Goal: Task Accomplishment & Management: Use online tool/utility

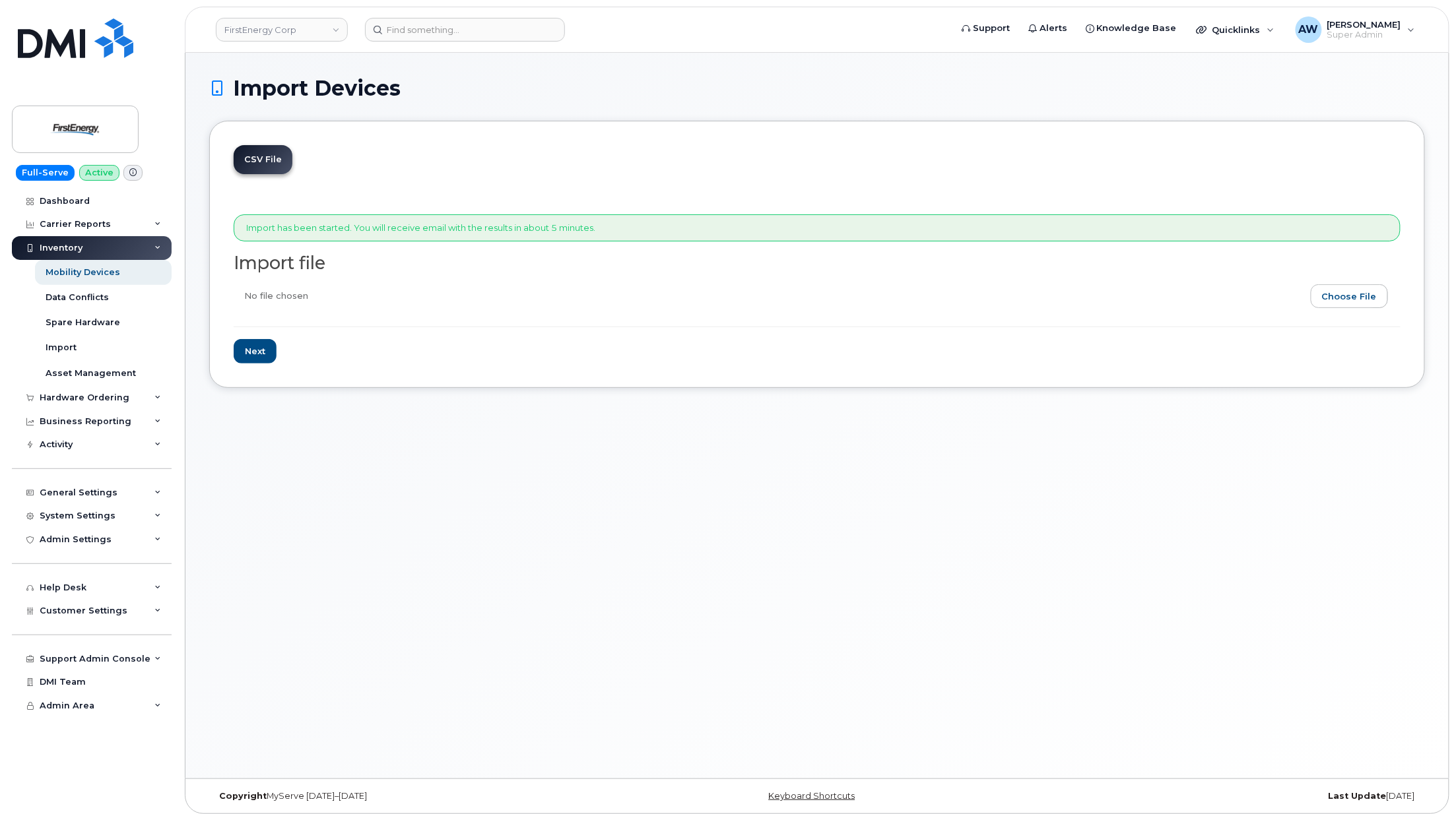
click at [893, 289] on input "file" at bounding box center [811, 299] width 1156 height 31
type input "C:\fakepath\detail_report (3).csv"
click at [265, 355] on input "Next" at bounding box center [254, 351] width 43 height 25
type input "Loading..."
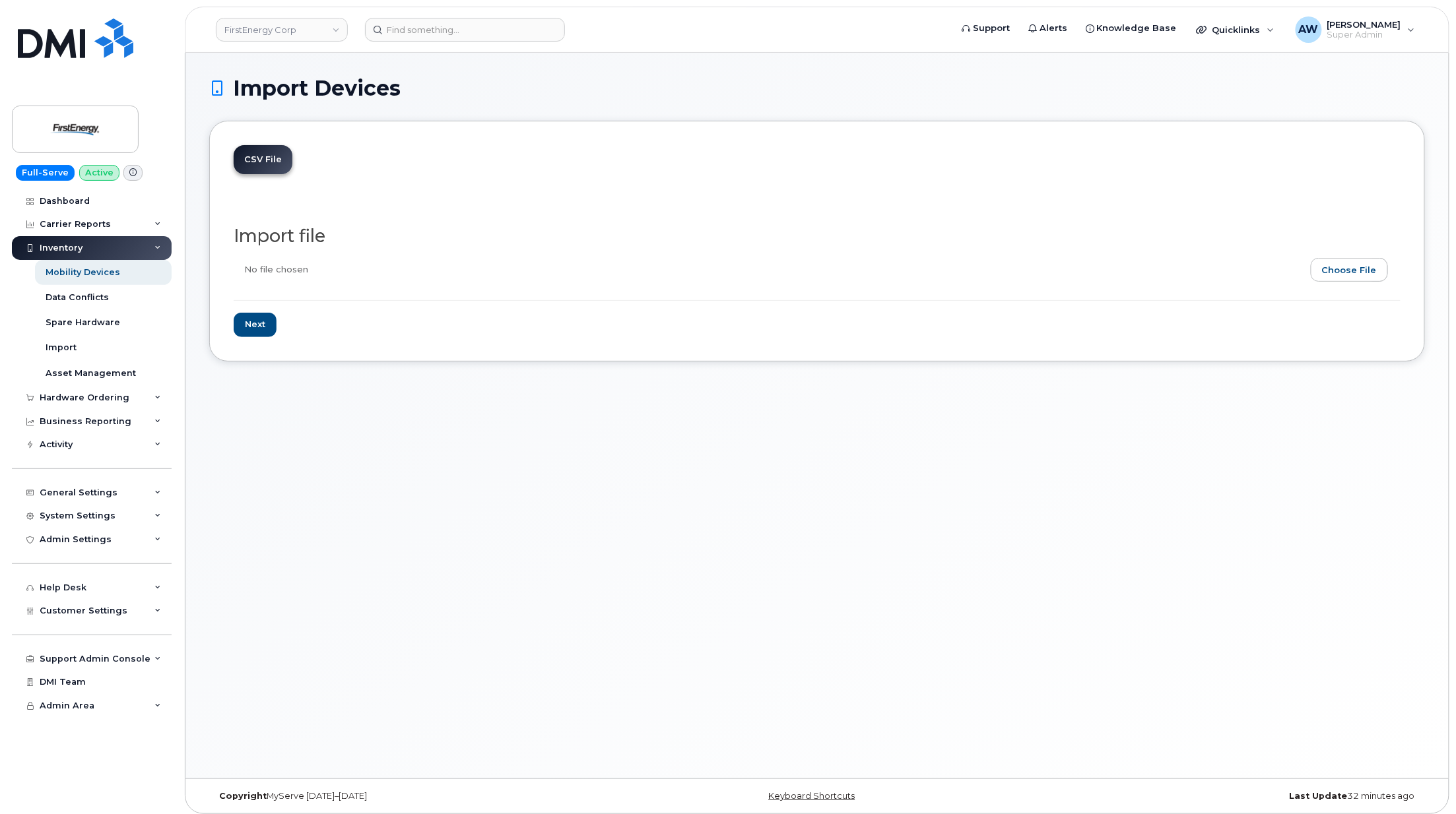
click at [1371, 278] on input "file" at bounding box center [811, 273] width 1156 height 31
type input "C:\fakepath\detail_report (3).csv"
click at [261, 322] on input "Next" at bounding box center [254, 325] width 43 height 25
type input "Loading..."
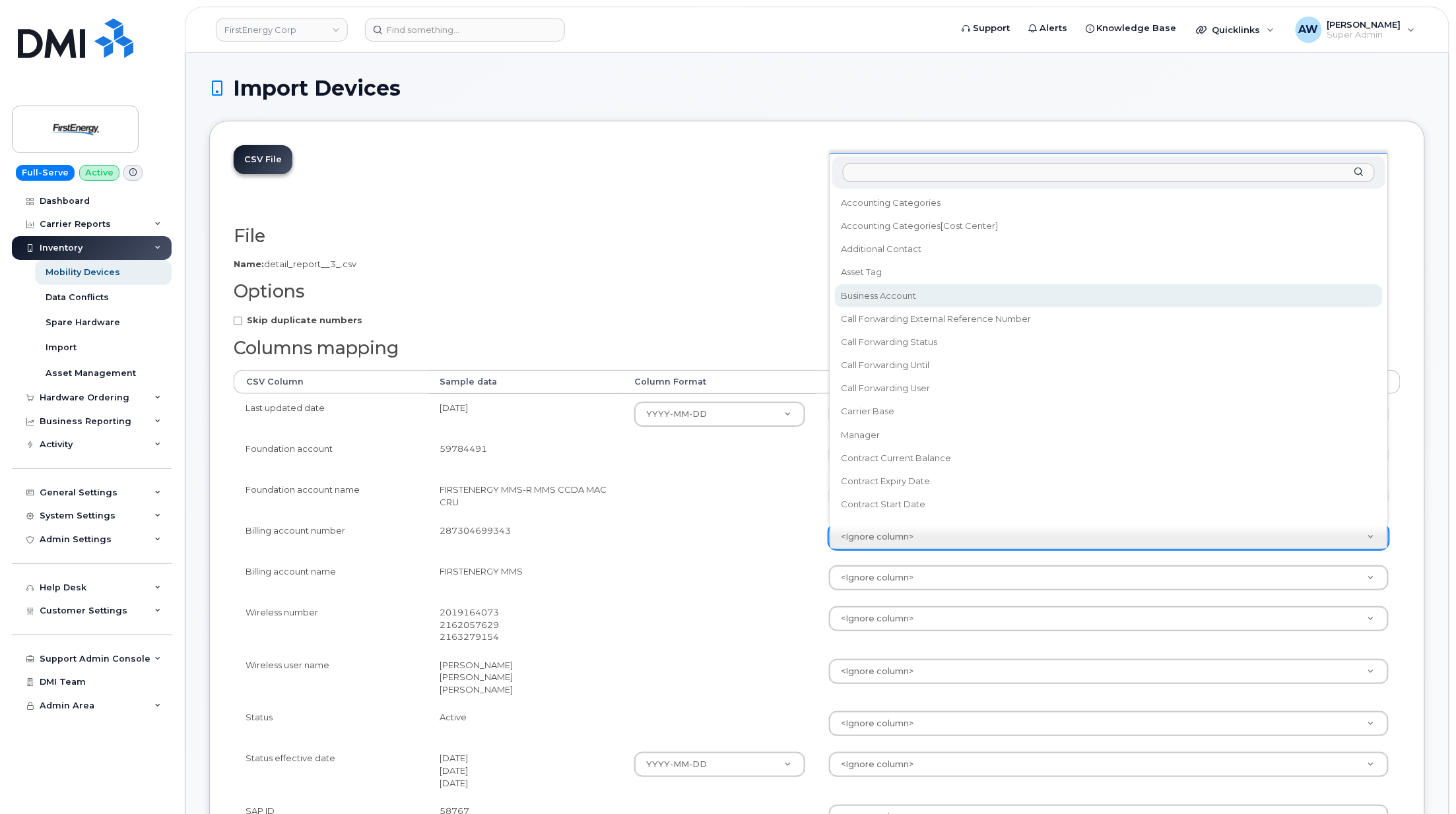
select select "business_account_id"
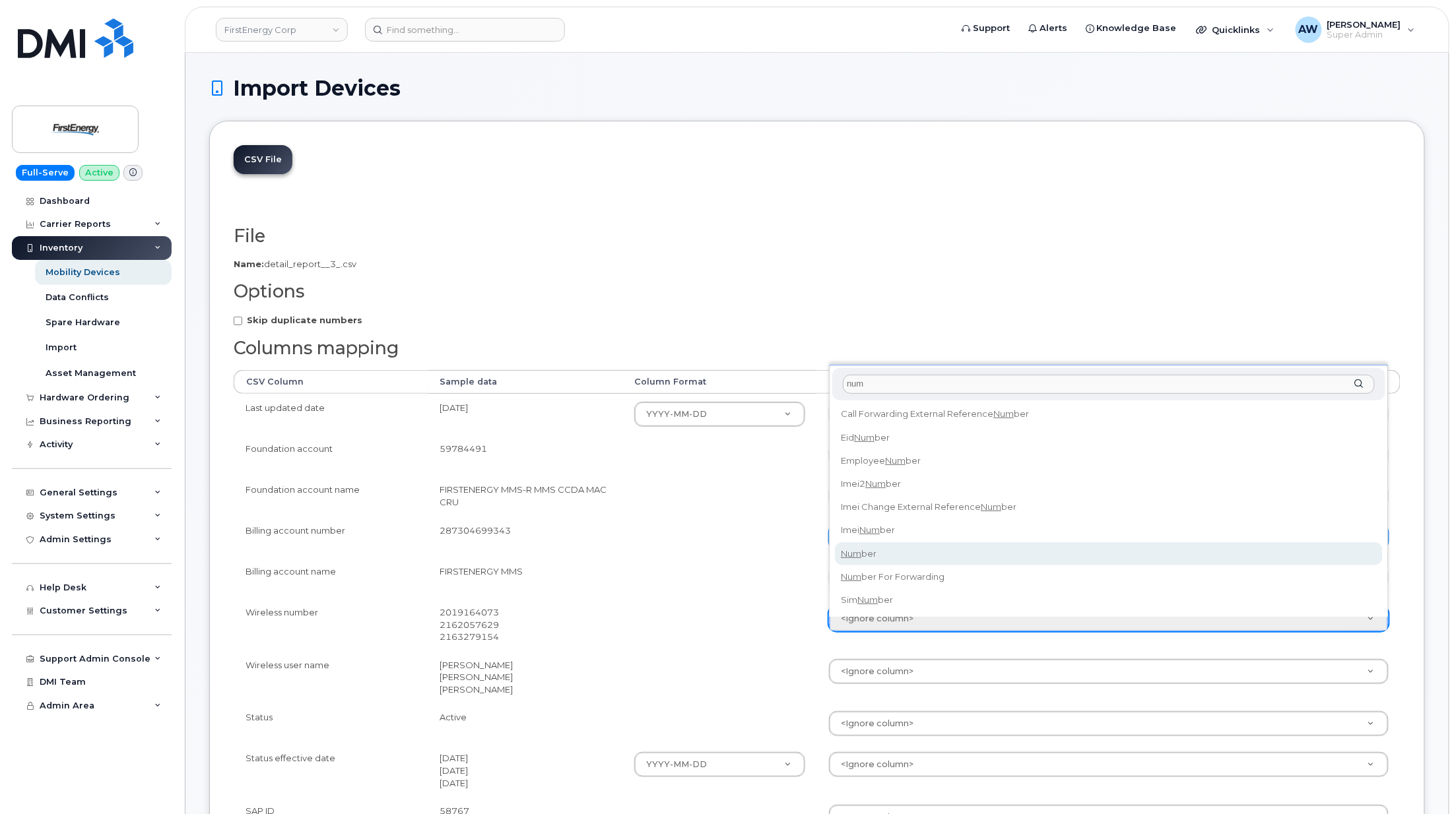
type input "num"
select select "number"
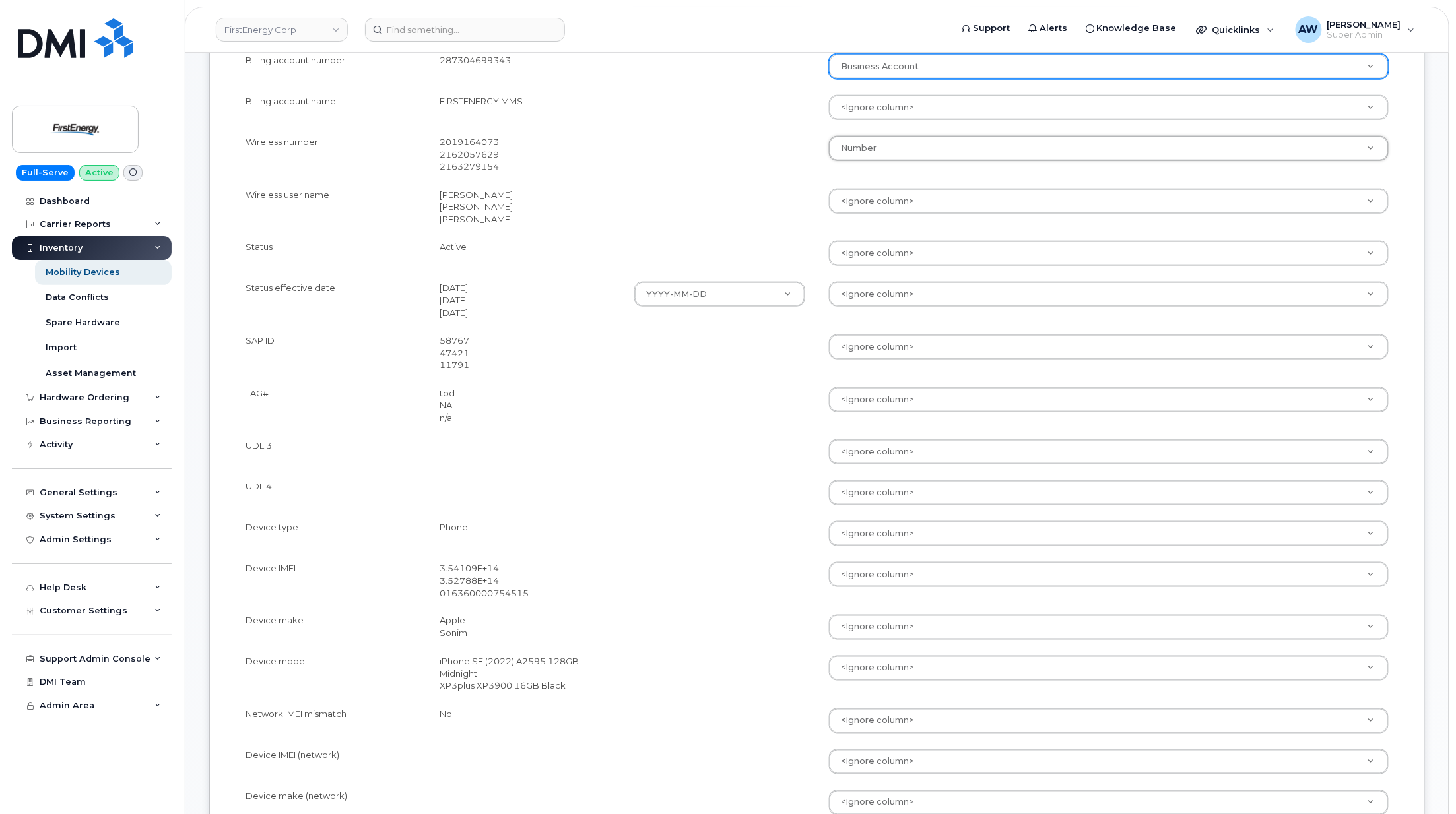
scroll to position [528, 0]
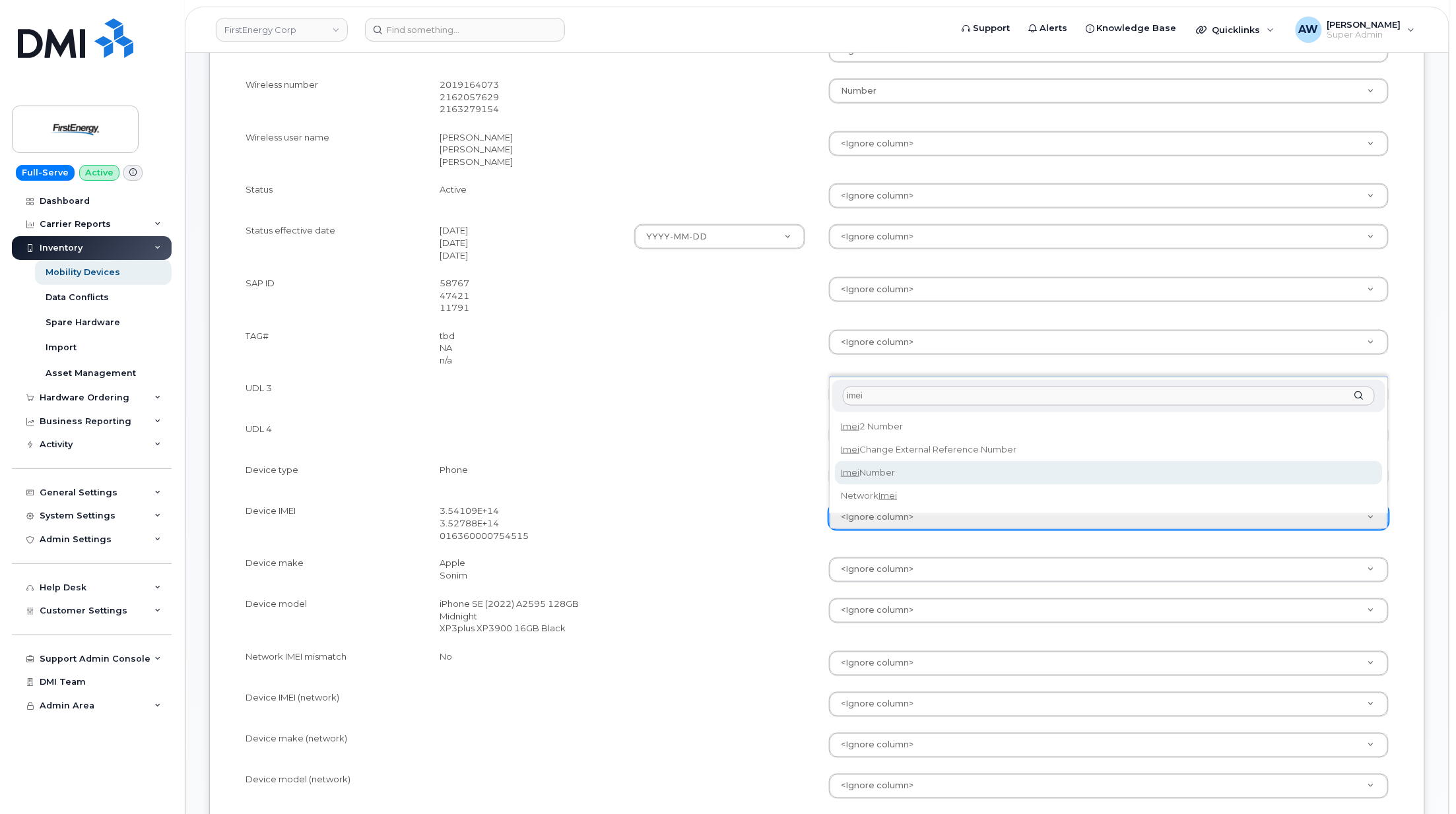
type input "imei"
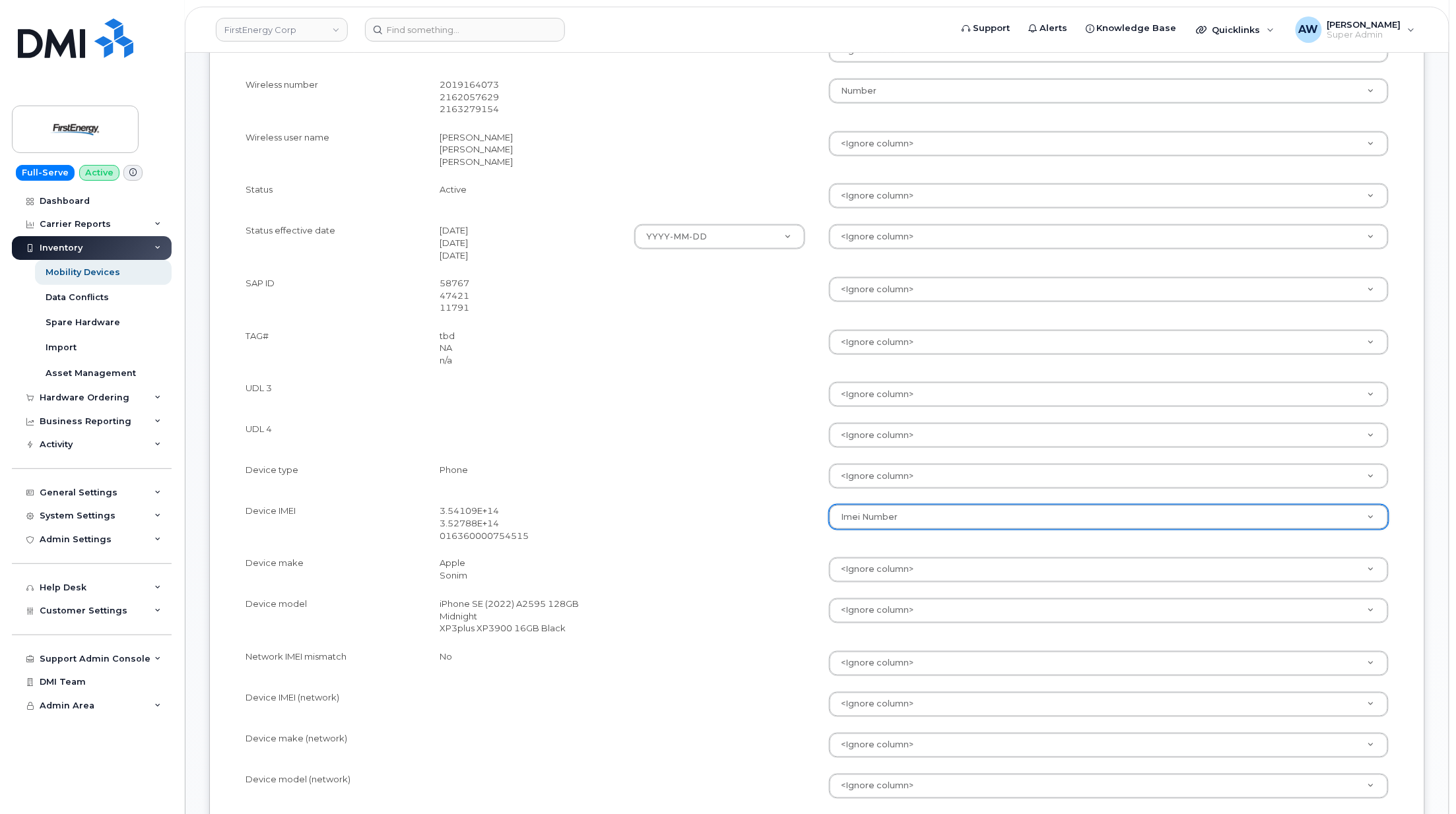
select select "imei_number"
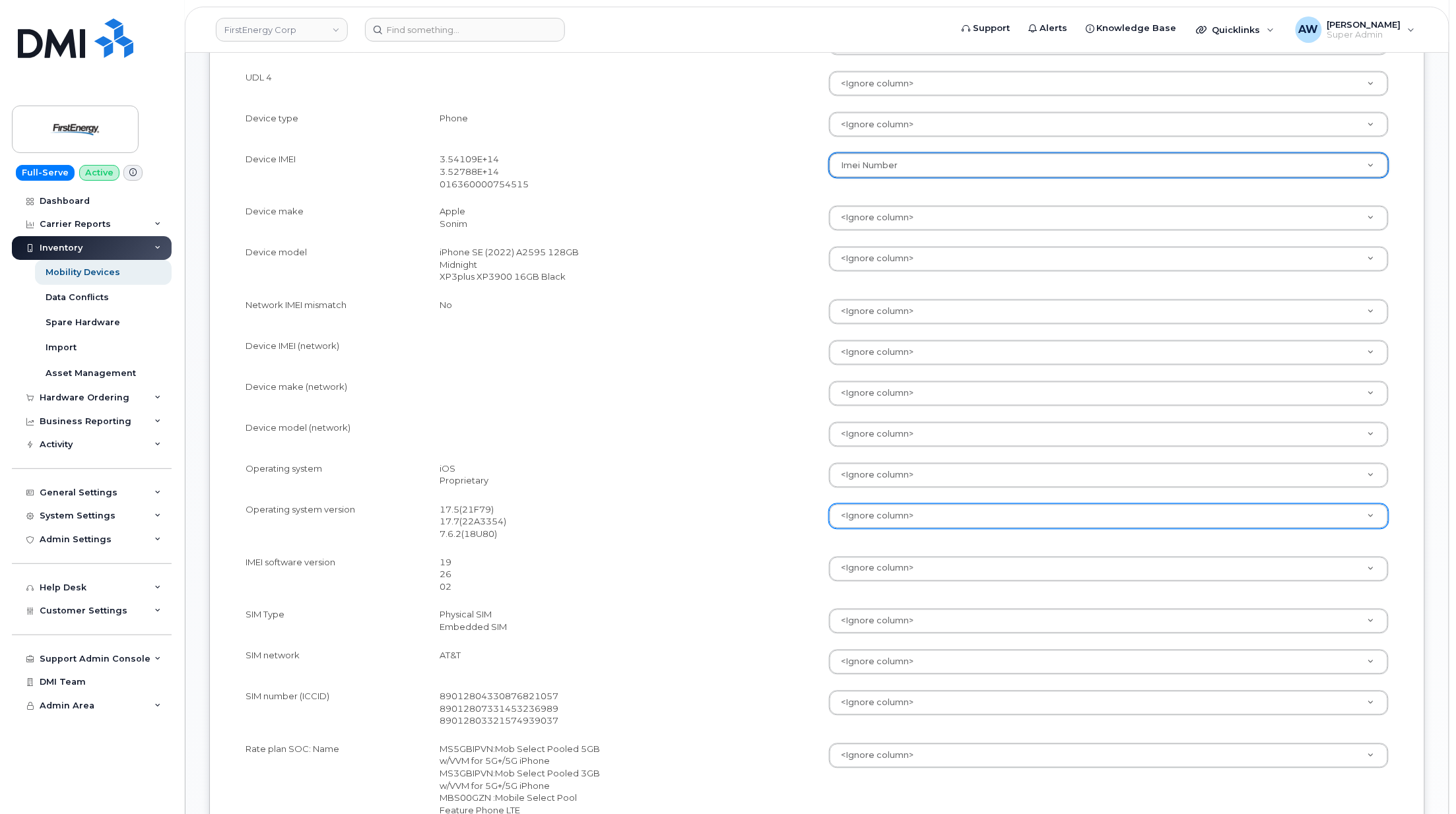
scroll to position [967, 0]
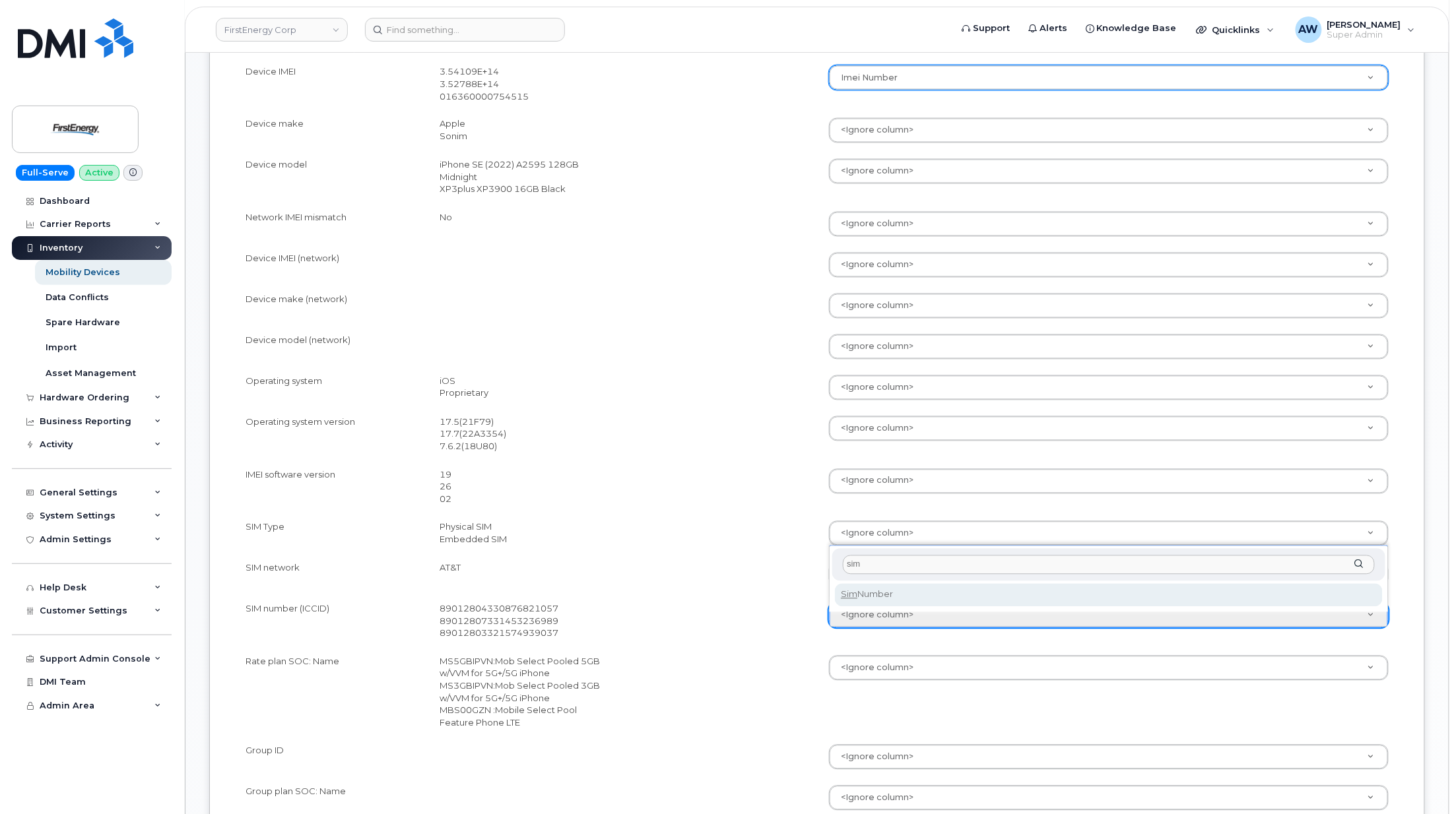
type input "sim"
select select "sim_number"
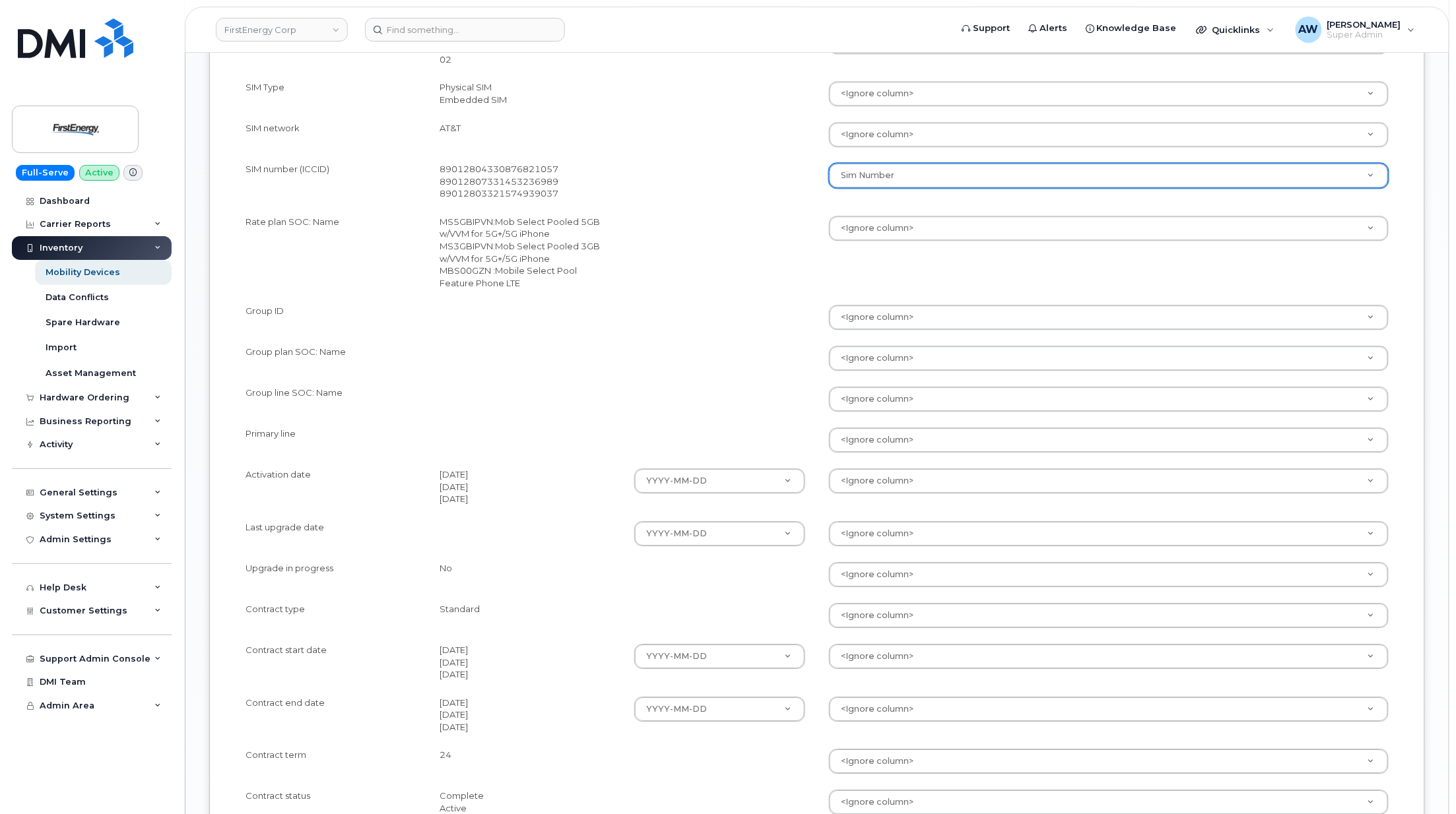
scroll to position [1495, 0]
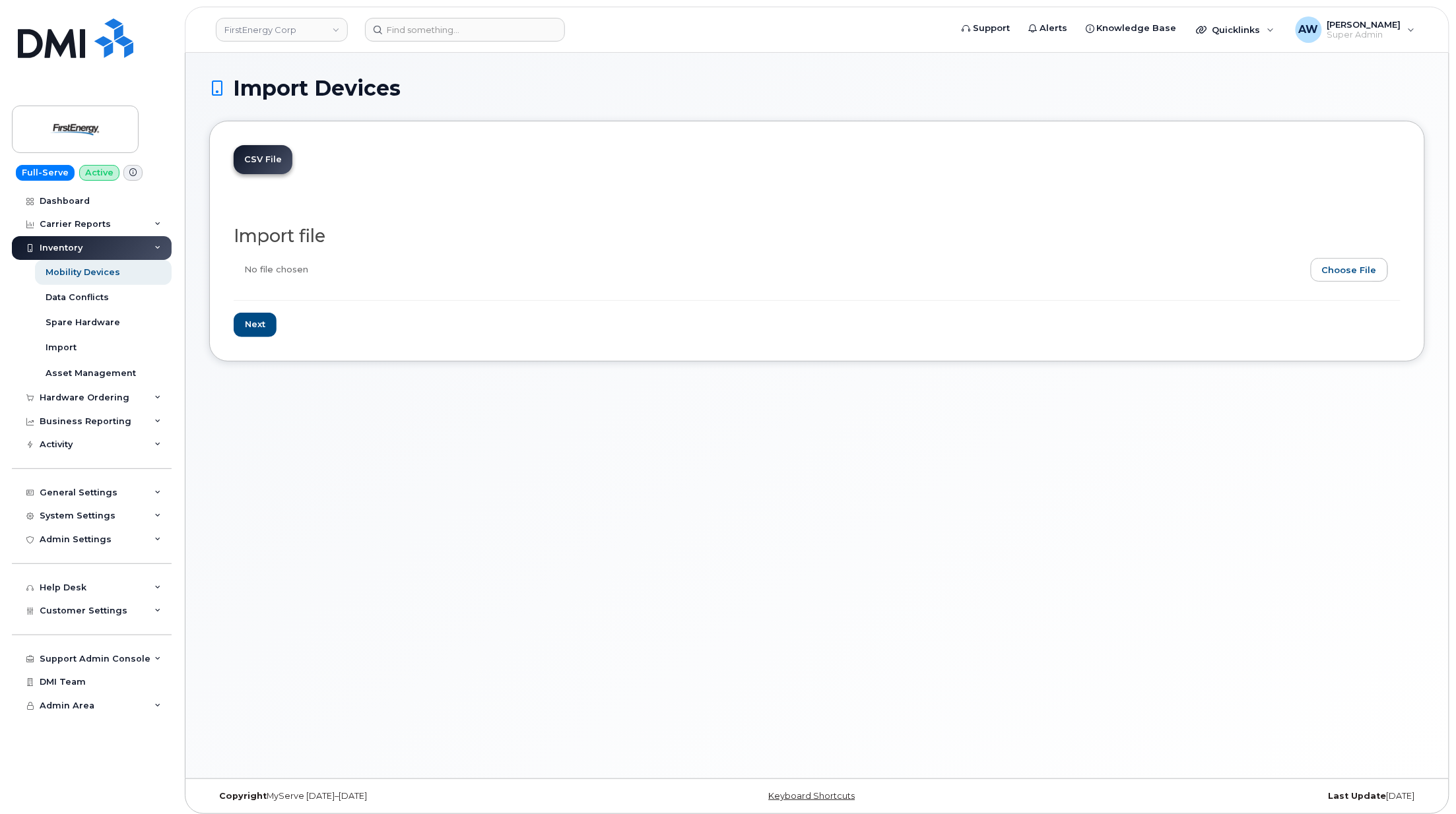
click at [1357, 267] on input "file" at bounding box center [811, 273] width 1156 height 31
click at [243, 318] on input "Next" at bounding box center [254, 325] width 43 height 25
type input "Loading..."
click at [69, 207] on link "Dashboard" at bounding box center [91, 202] width 160 height 24
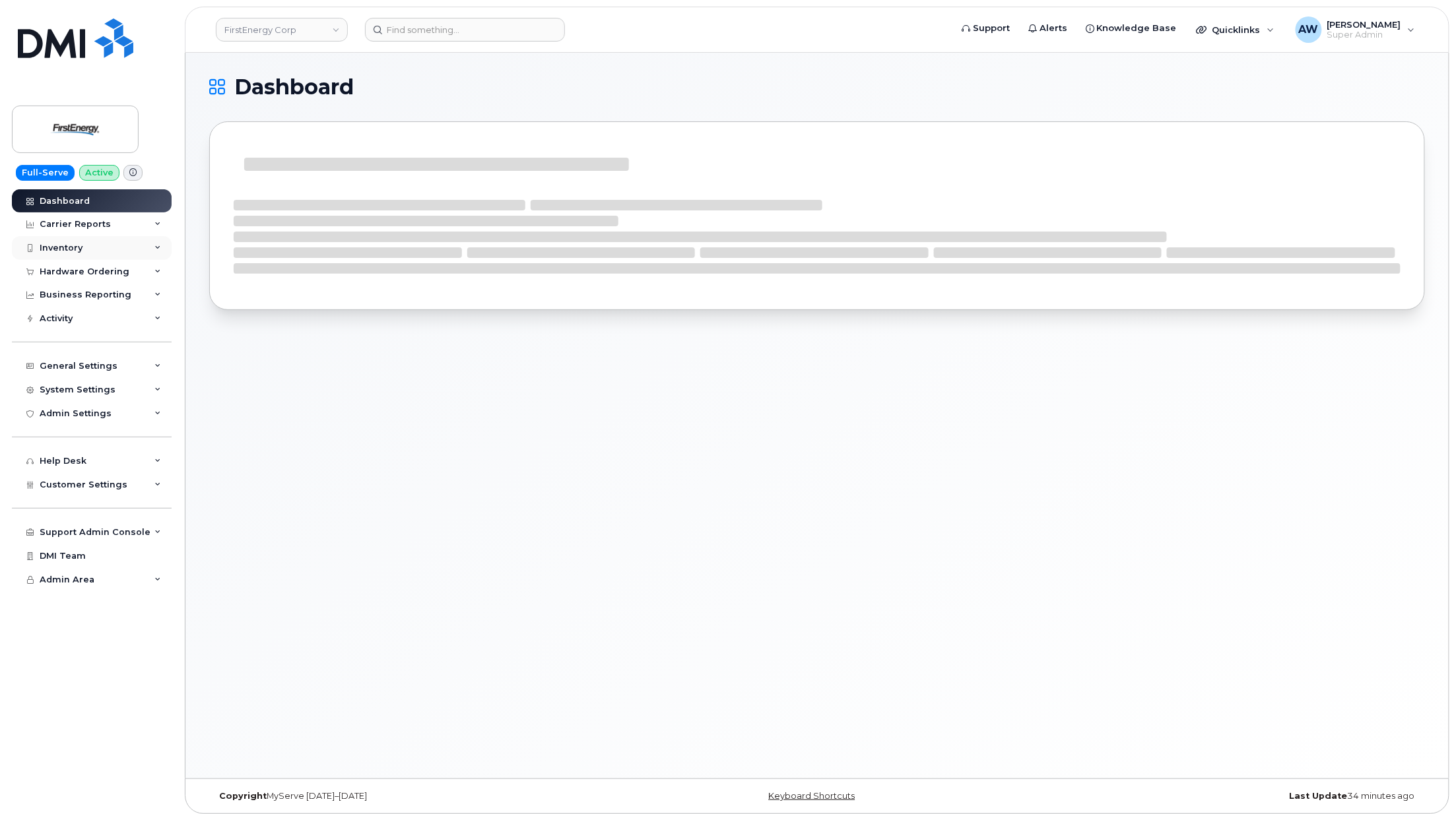
click at [65, 249] on div "Inventory" at bounding box center [61, 248] width 43 height 11
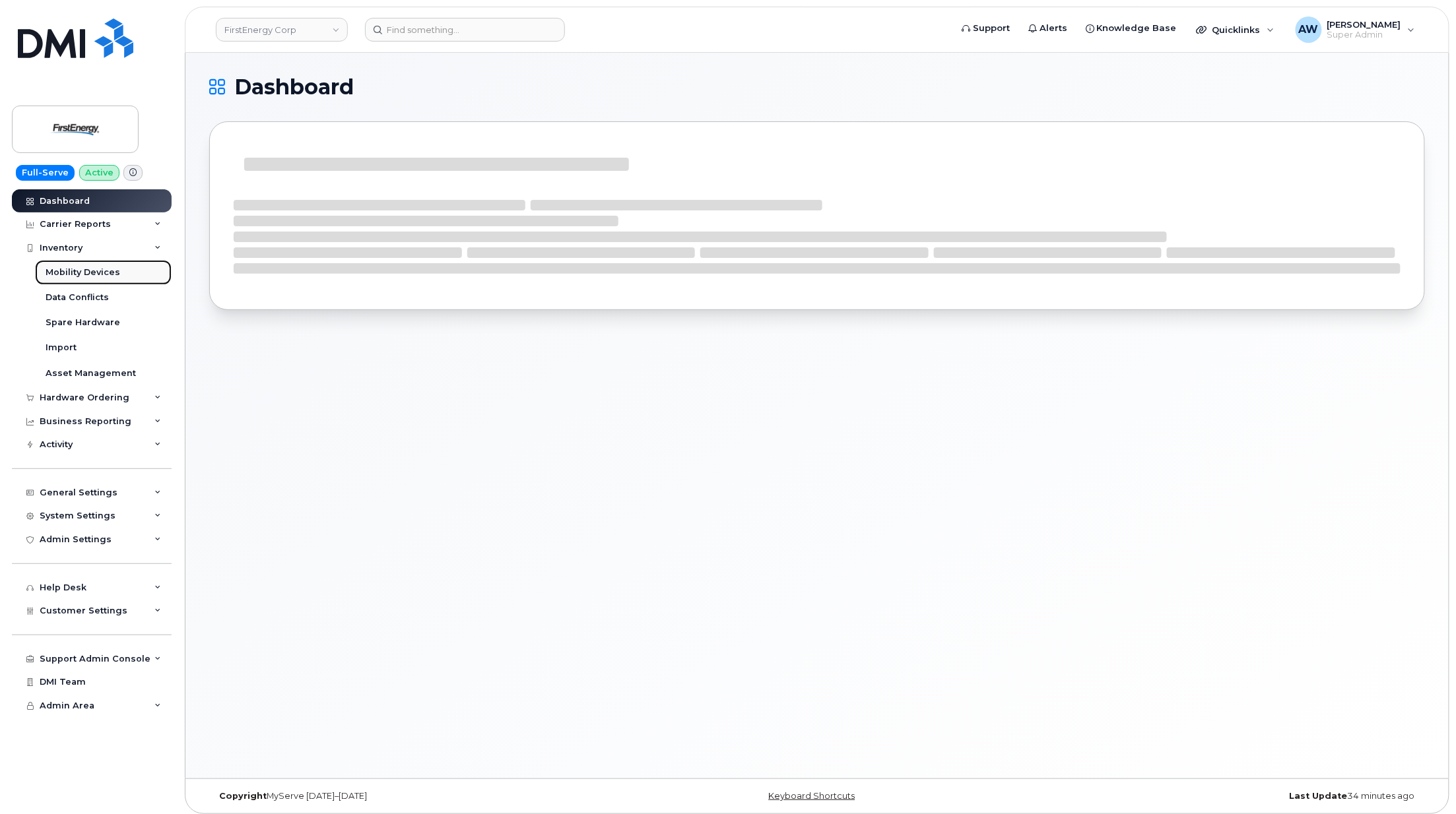
click at [73, 280] on link "Mobility Devices" at bounding box center [103, 272] width 137 height 25
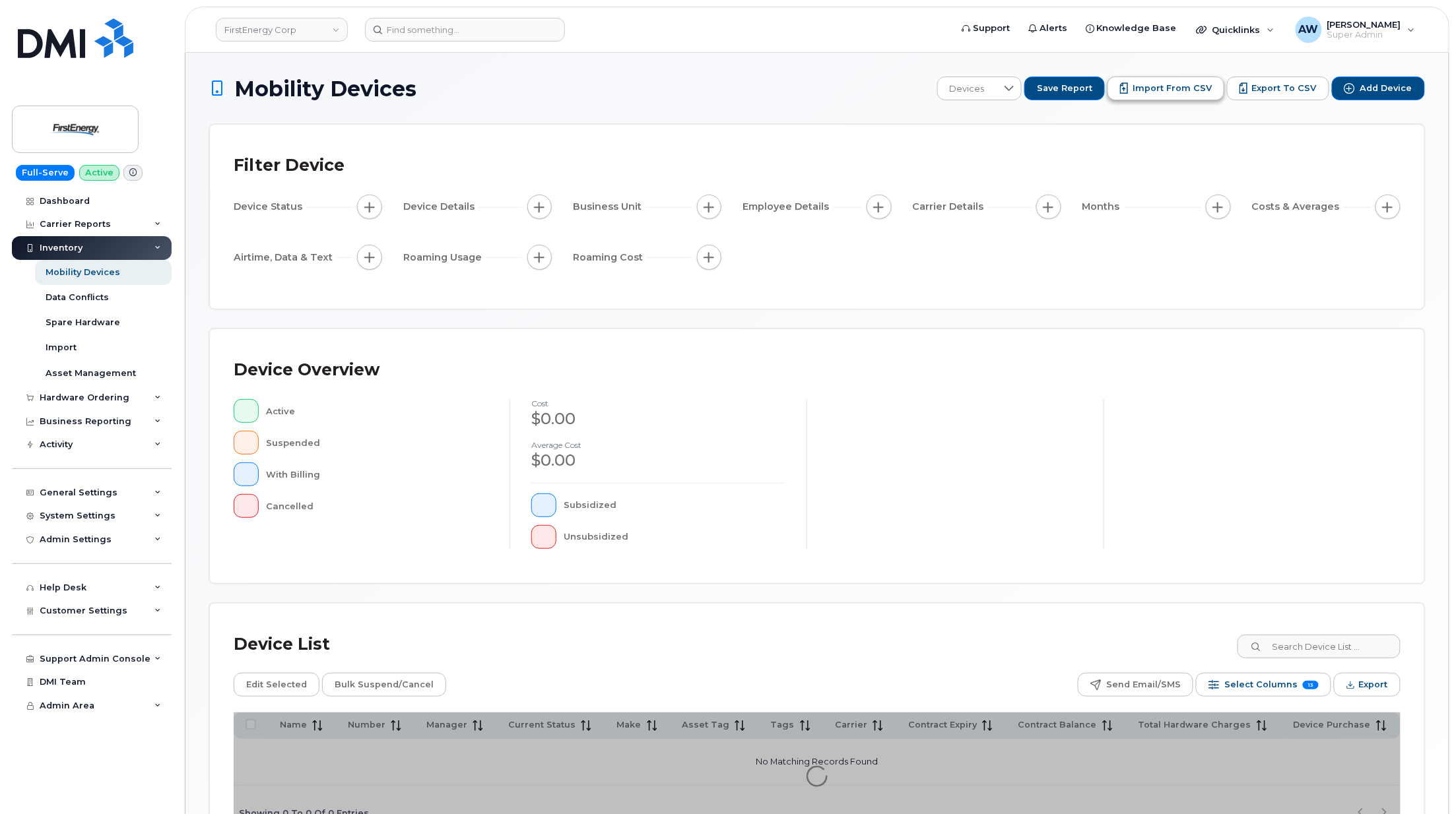
click at [1186, 83] on span "Import from CSV" at bounding box center [1172, 88] width 79 height 12
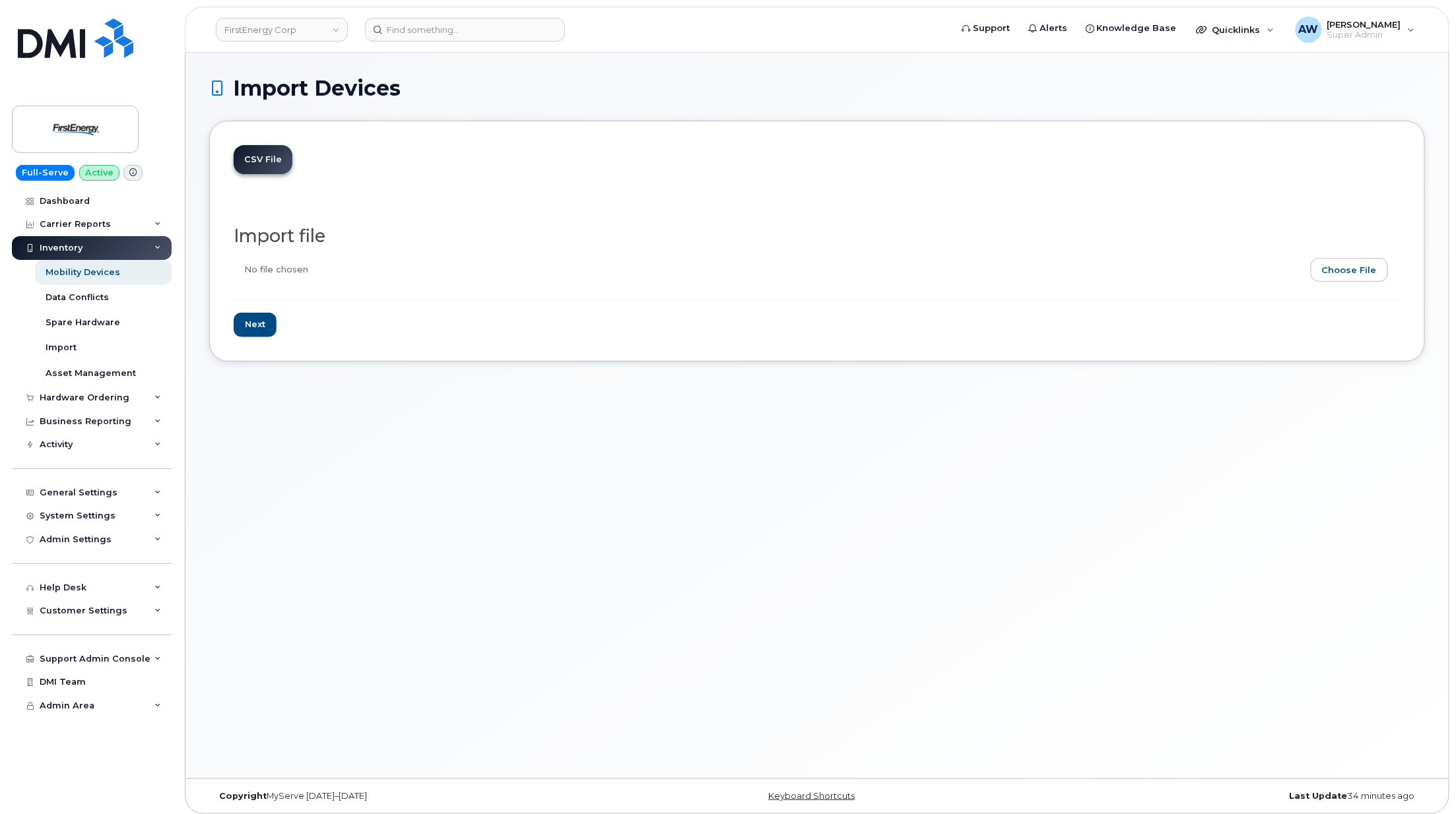
click at [1377, 262] on input "file" at bounding box center [811, 273] width 1156 height 31
type input "C:\fakepath\detail_report (3).csv"
click at [257, 329] on input "Next" at bounding box center [254, 325] width 43 height 25
type input "Loading..."
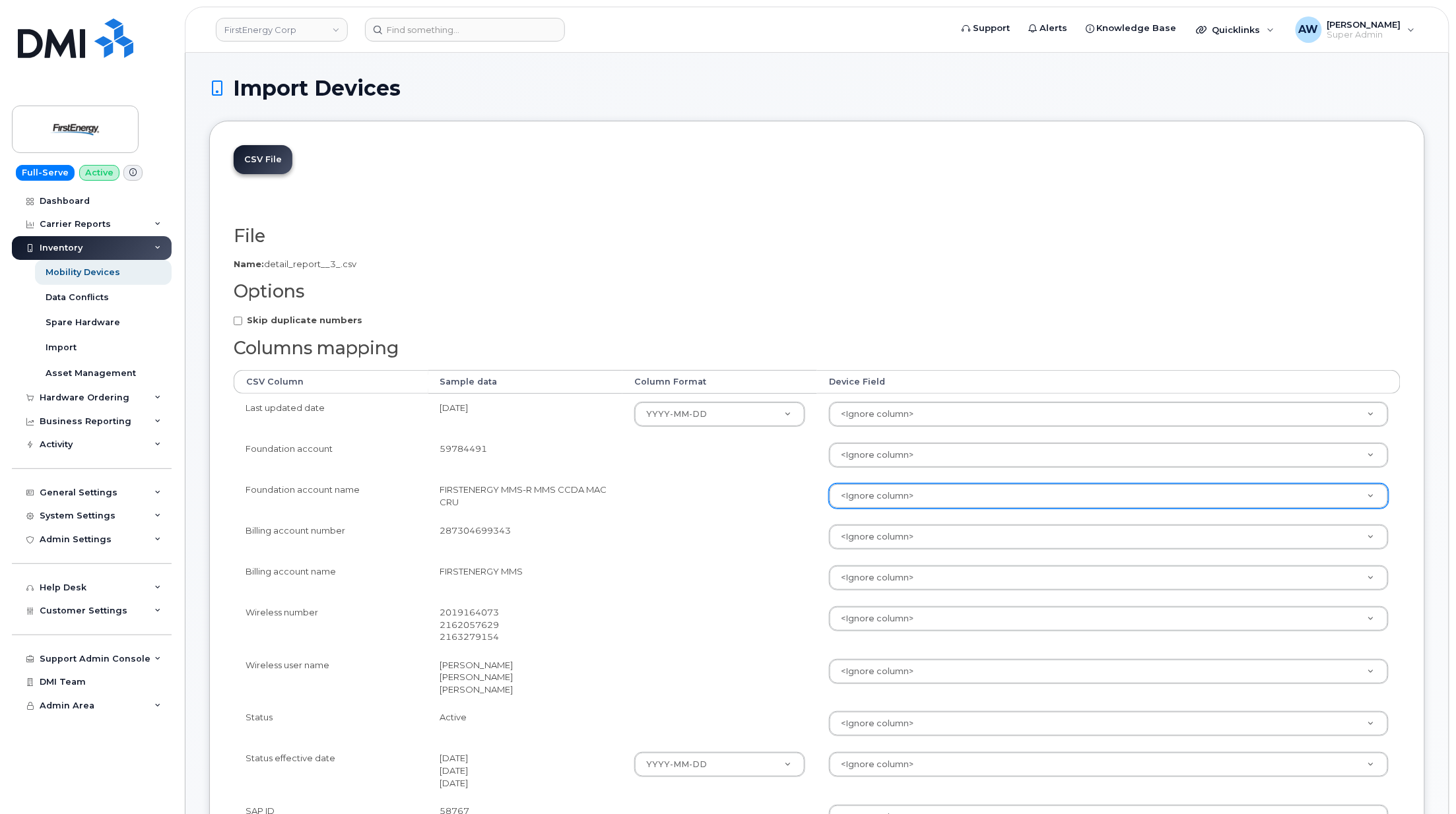
scroll to position [87, 0]
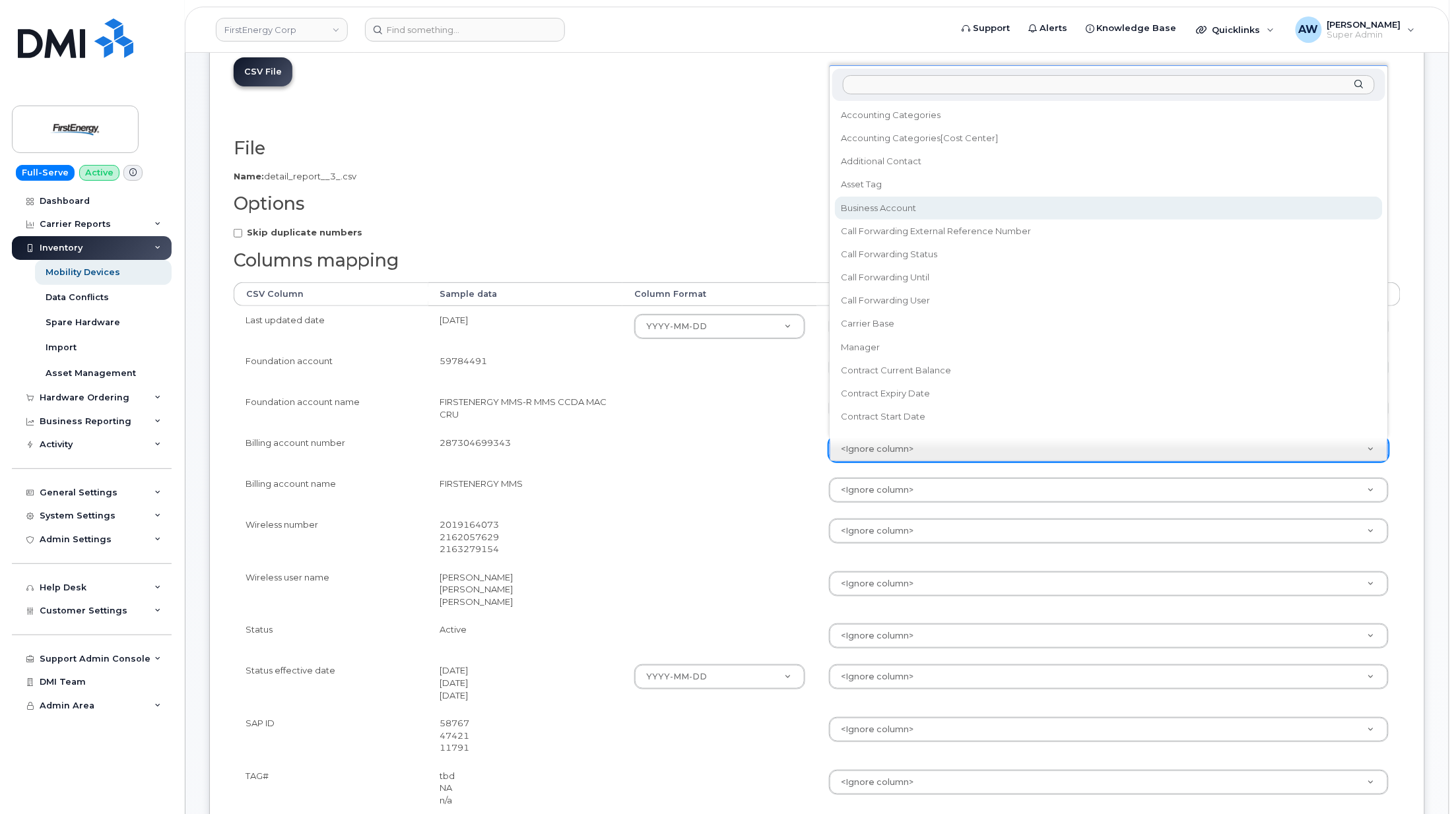
select select "business_account_id"
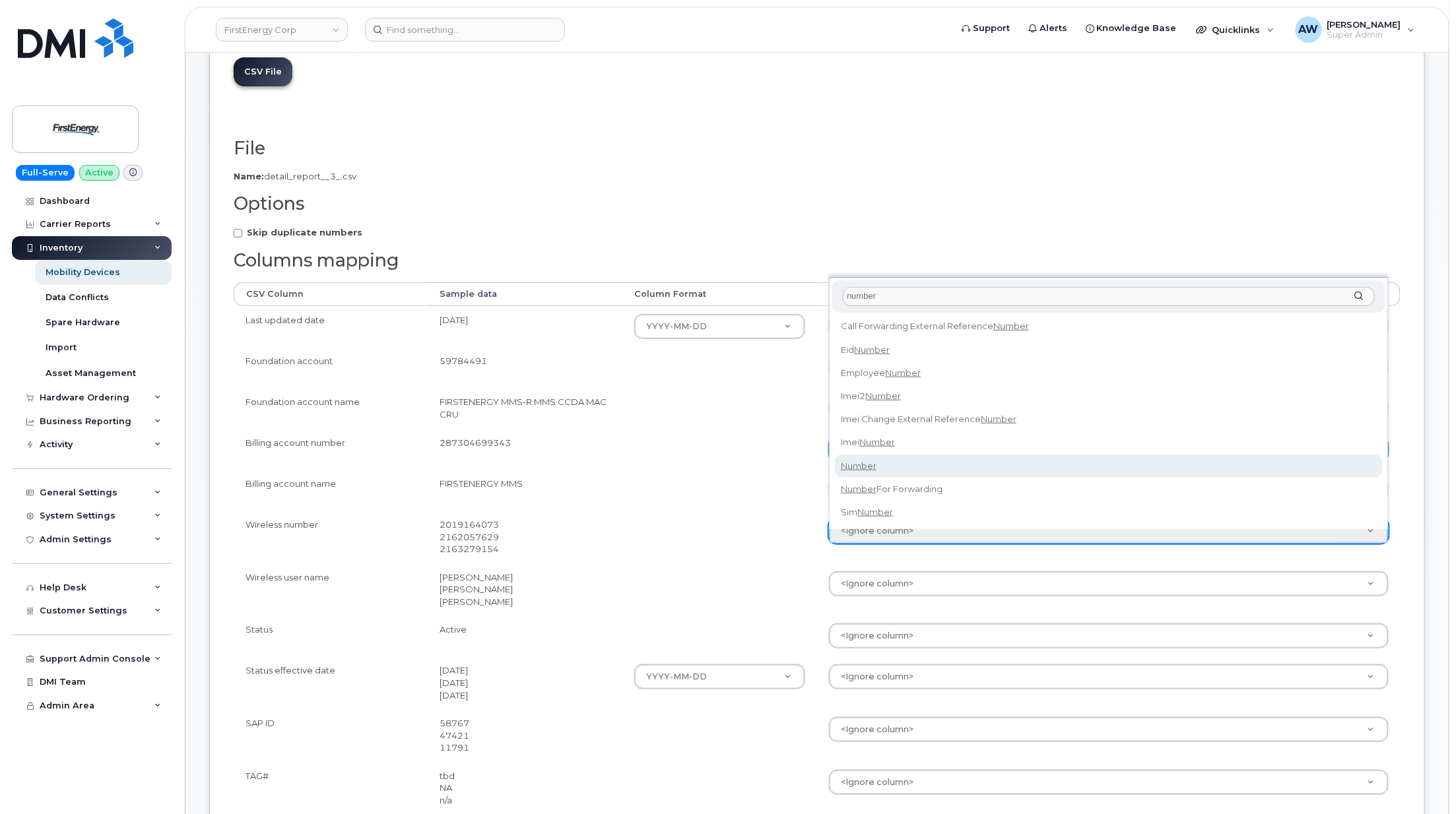
type input "number"
select select "number"
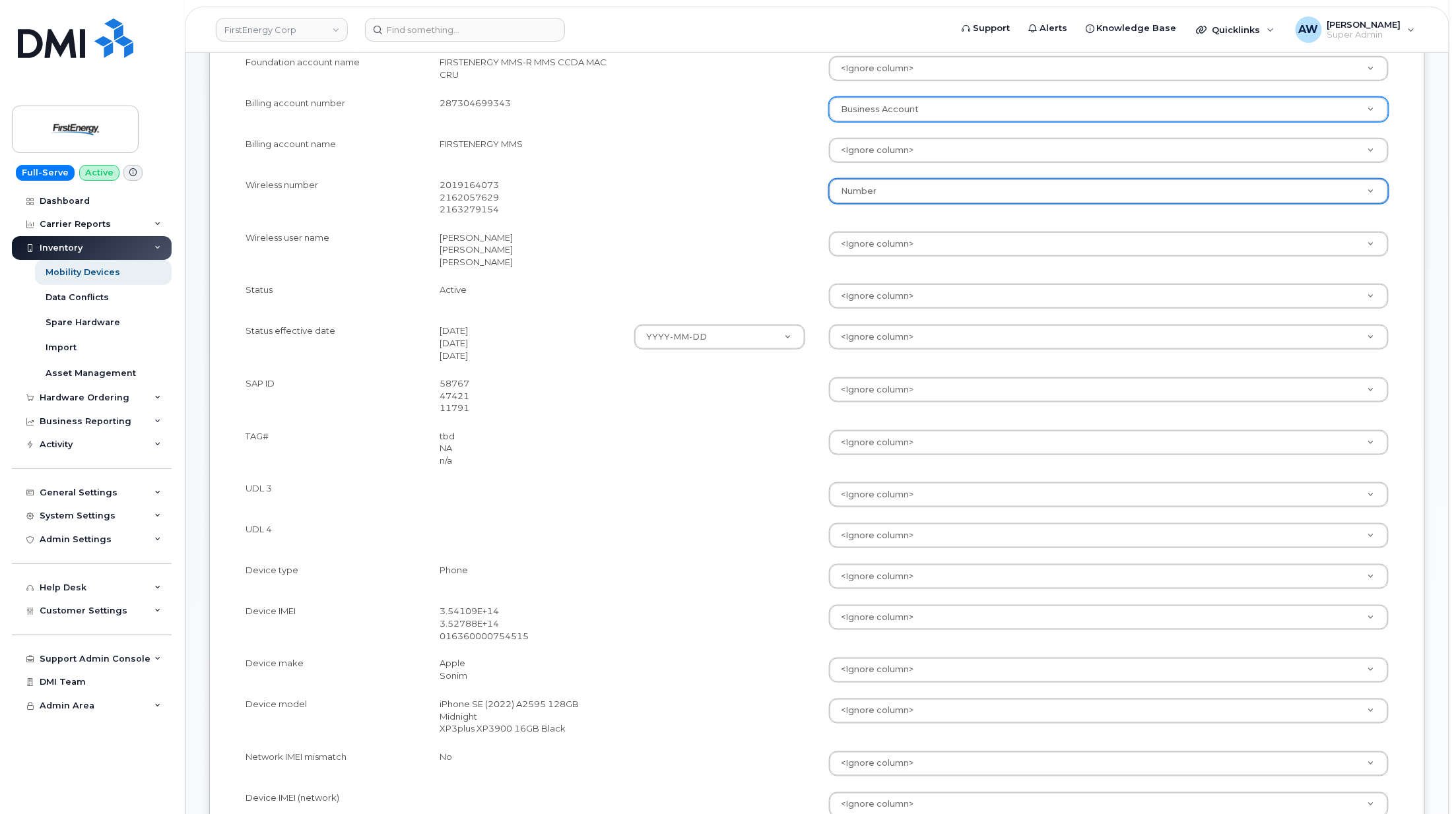
scroll to position [528, 0]
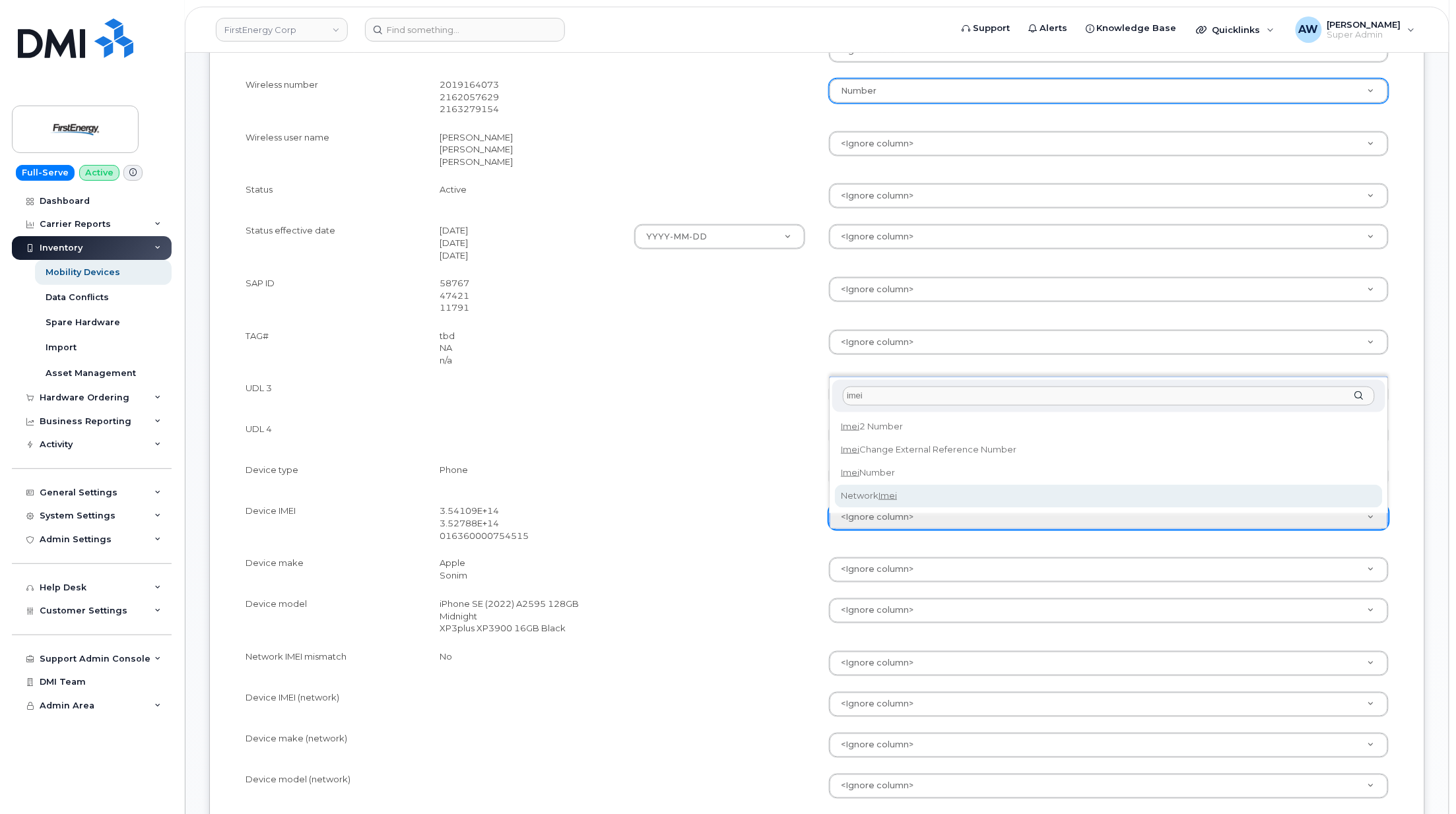
type input "imei"
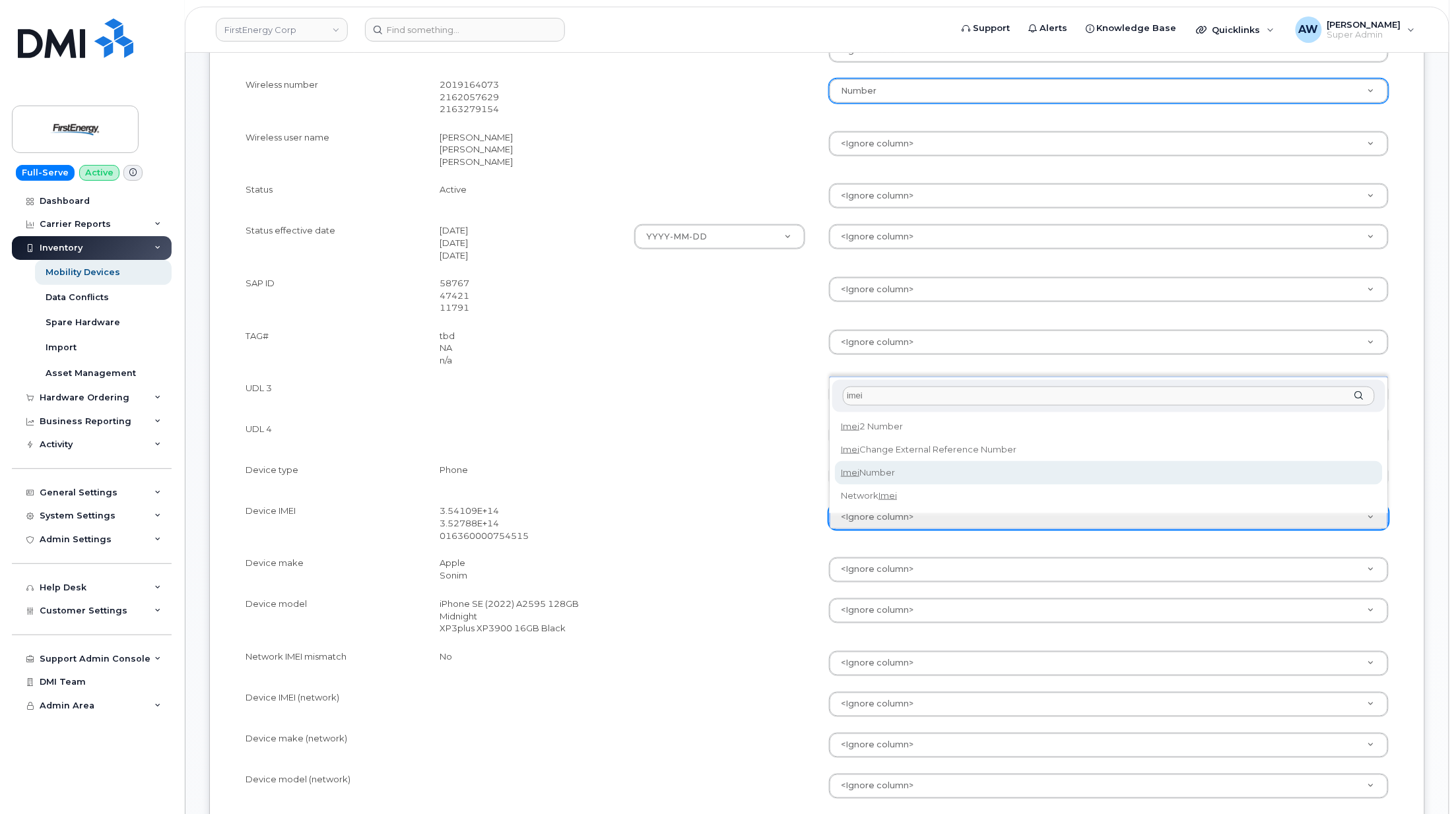
select select "imei_number"
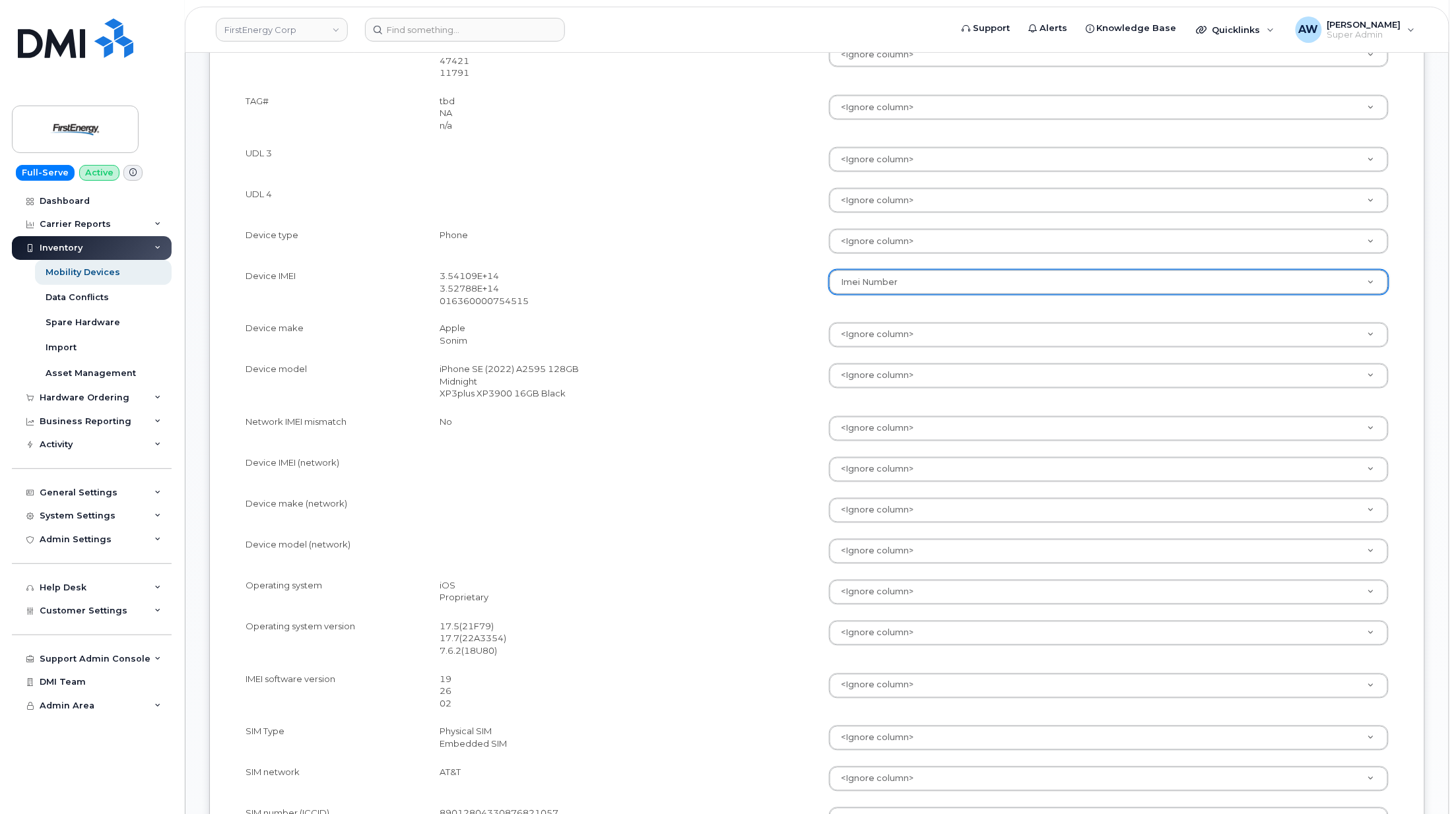
scroll to position [967, 0]
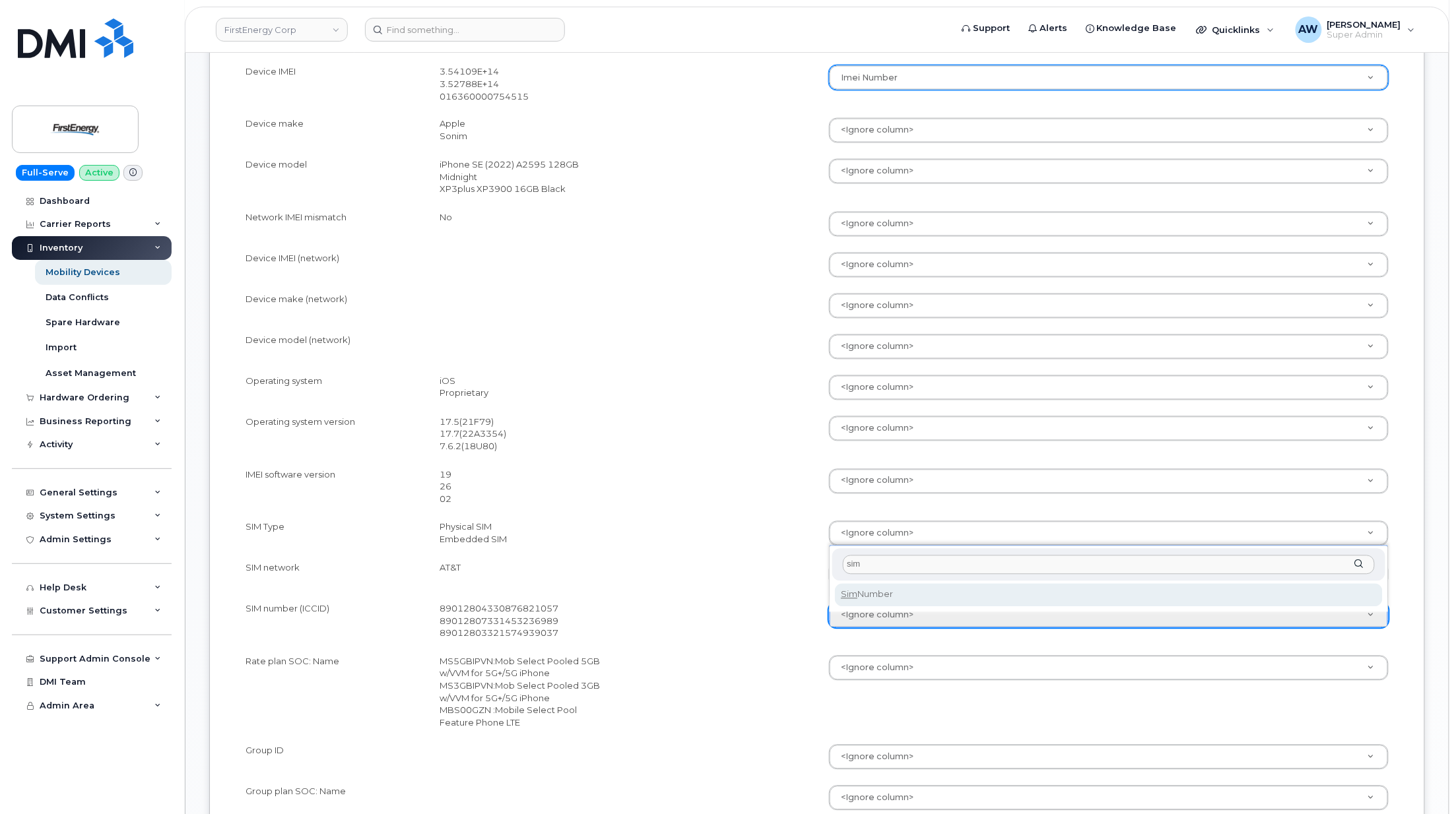
type input "sim"
select select "sim_number"
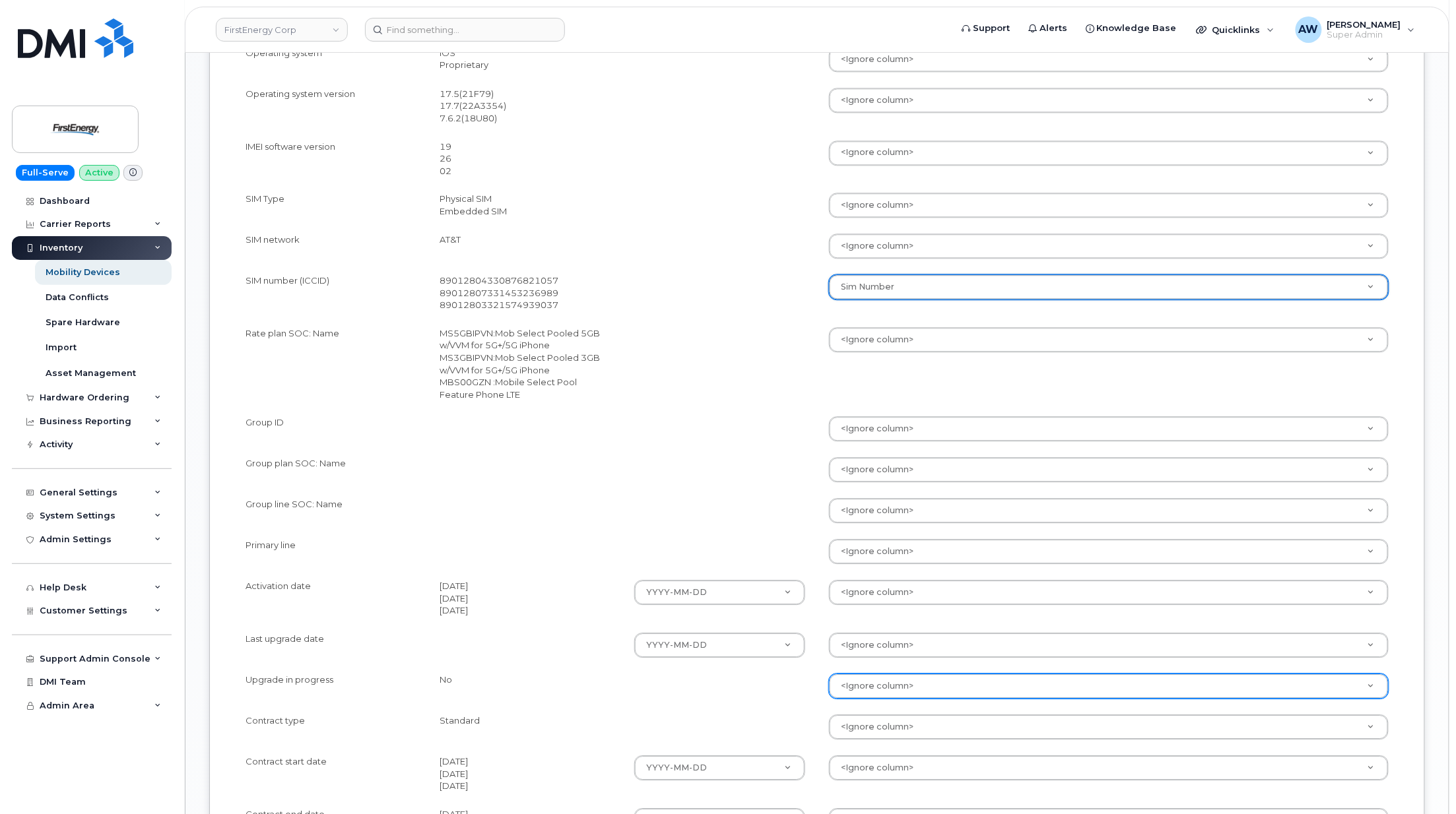
scroll to position [1408, 0]
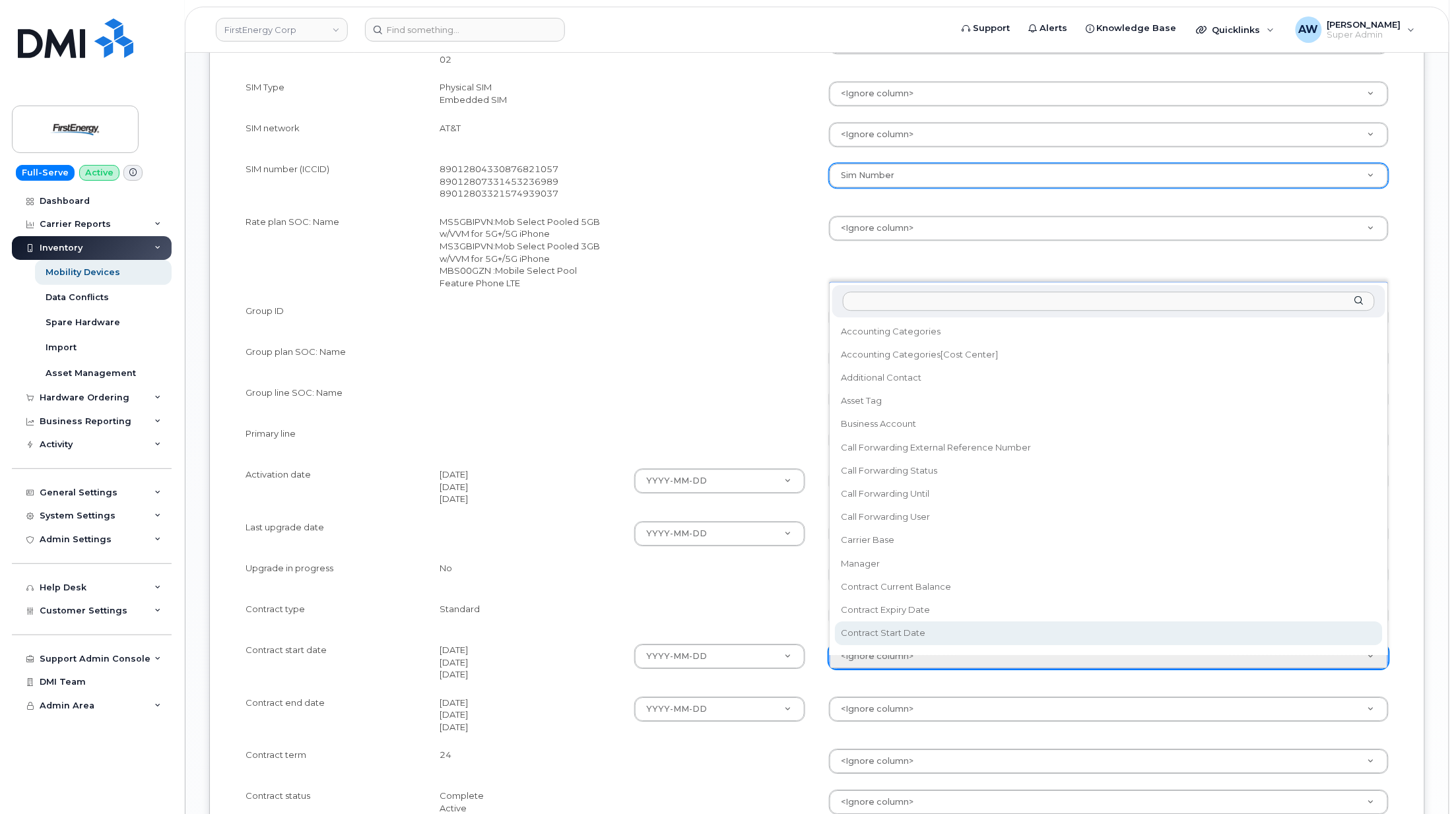
select select "contract_start_date"
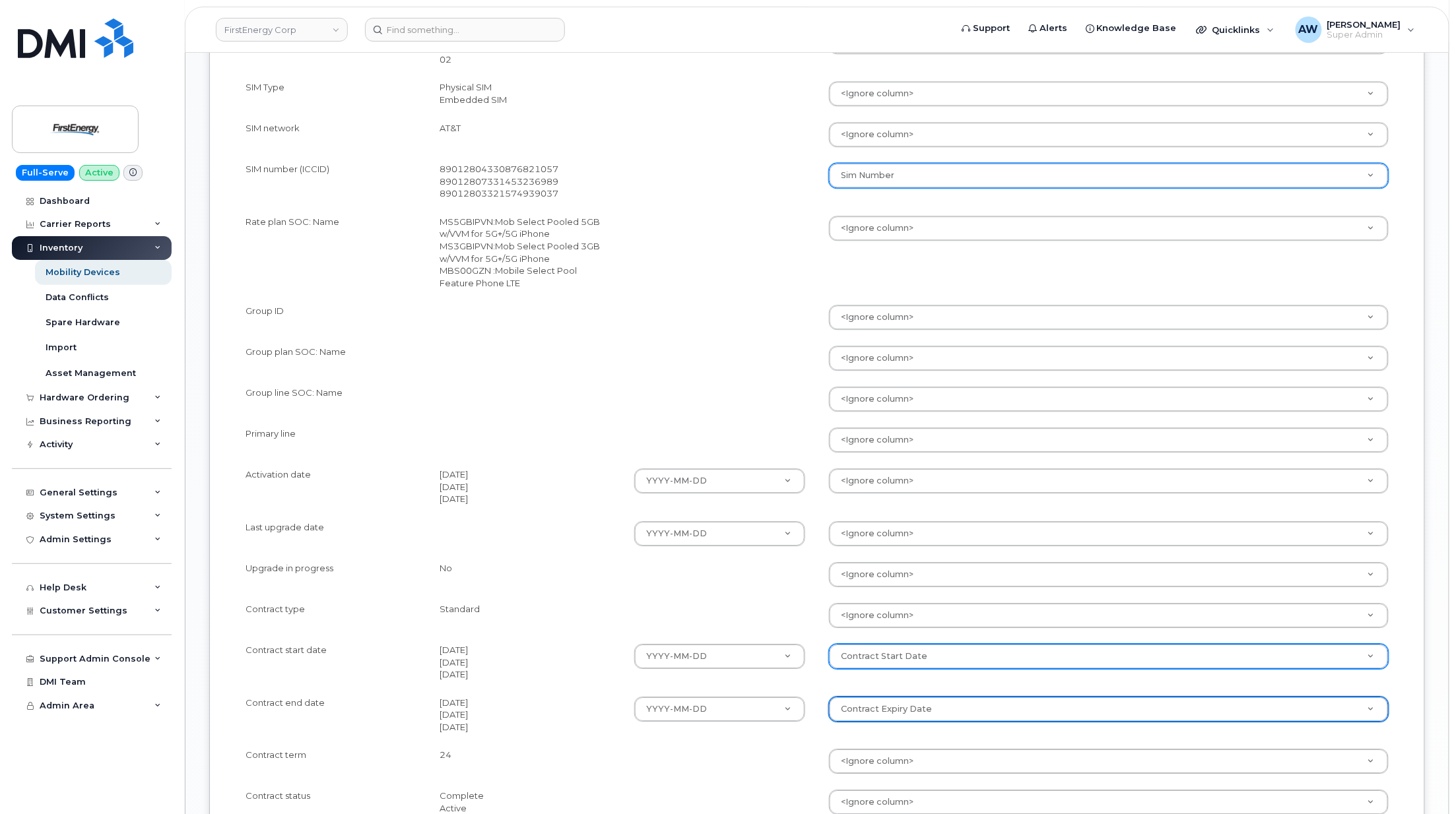
select select "contract_expiry_date"
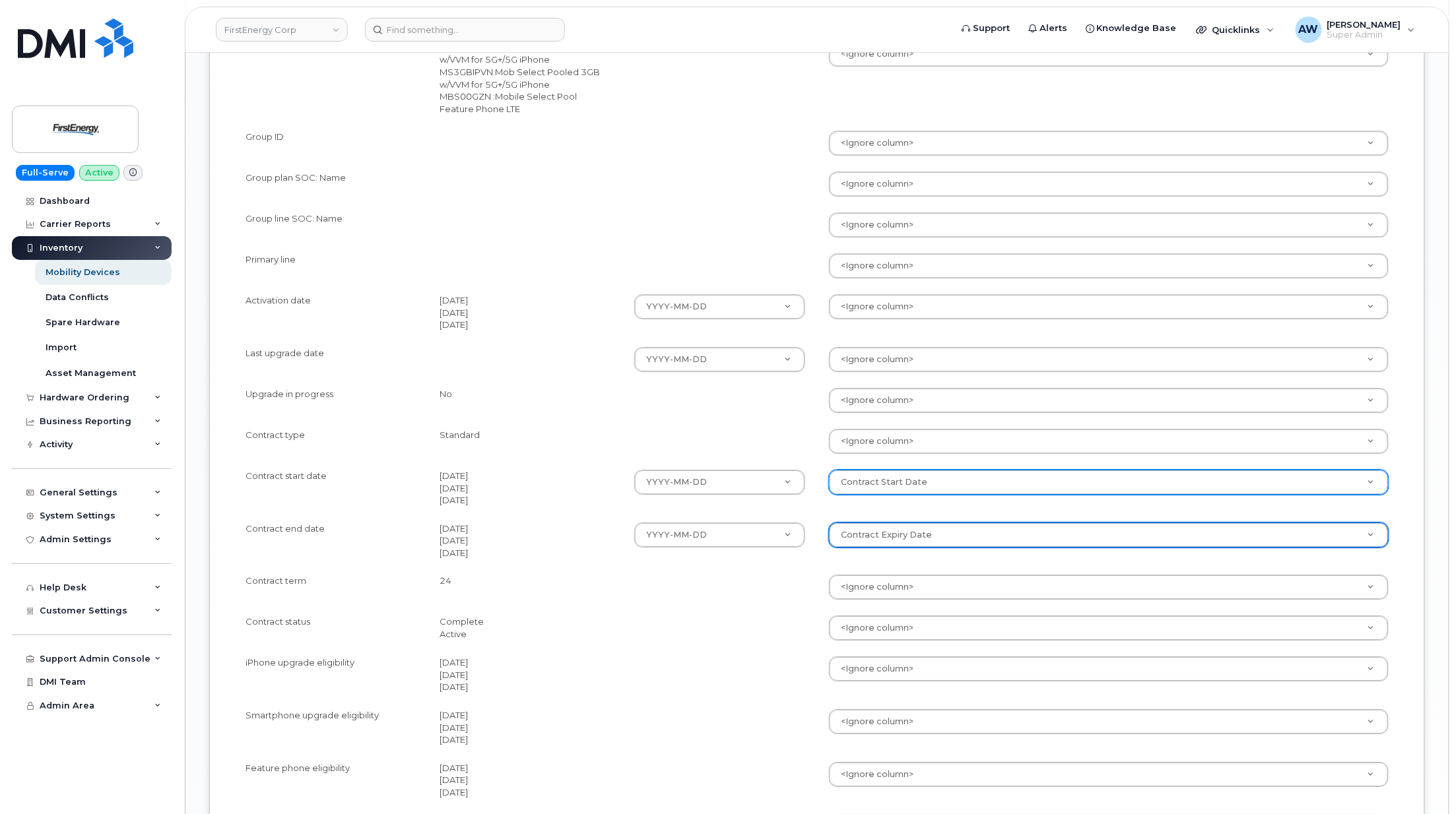
scroll to position [1583, 0]
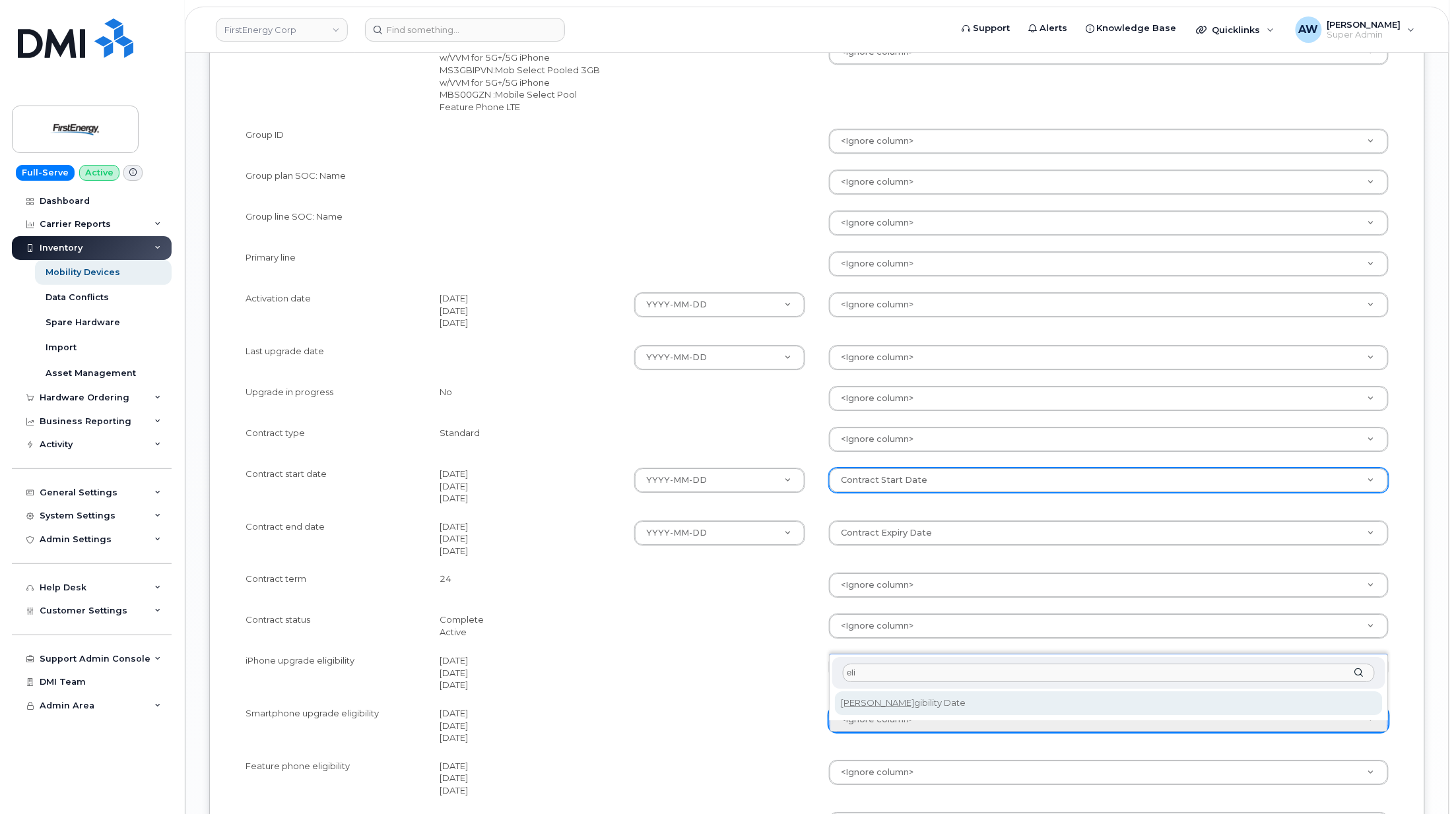
type input "eli"
select select "eligibility_date"
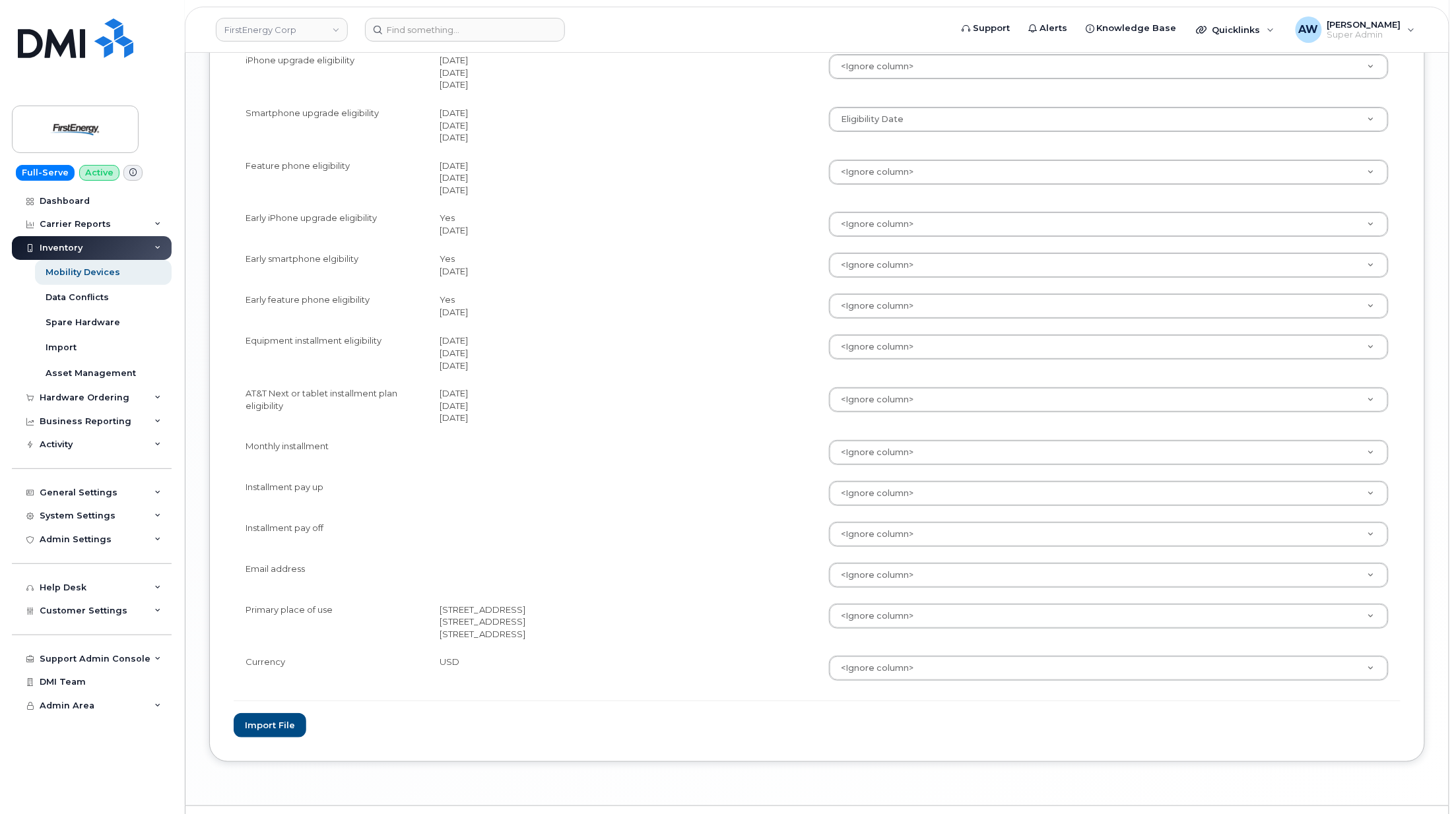
scroll to position [2270, 0]
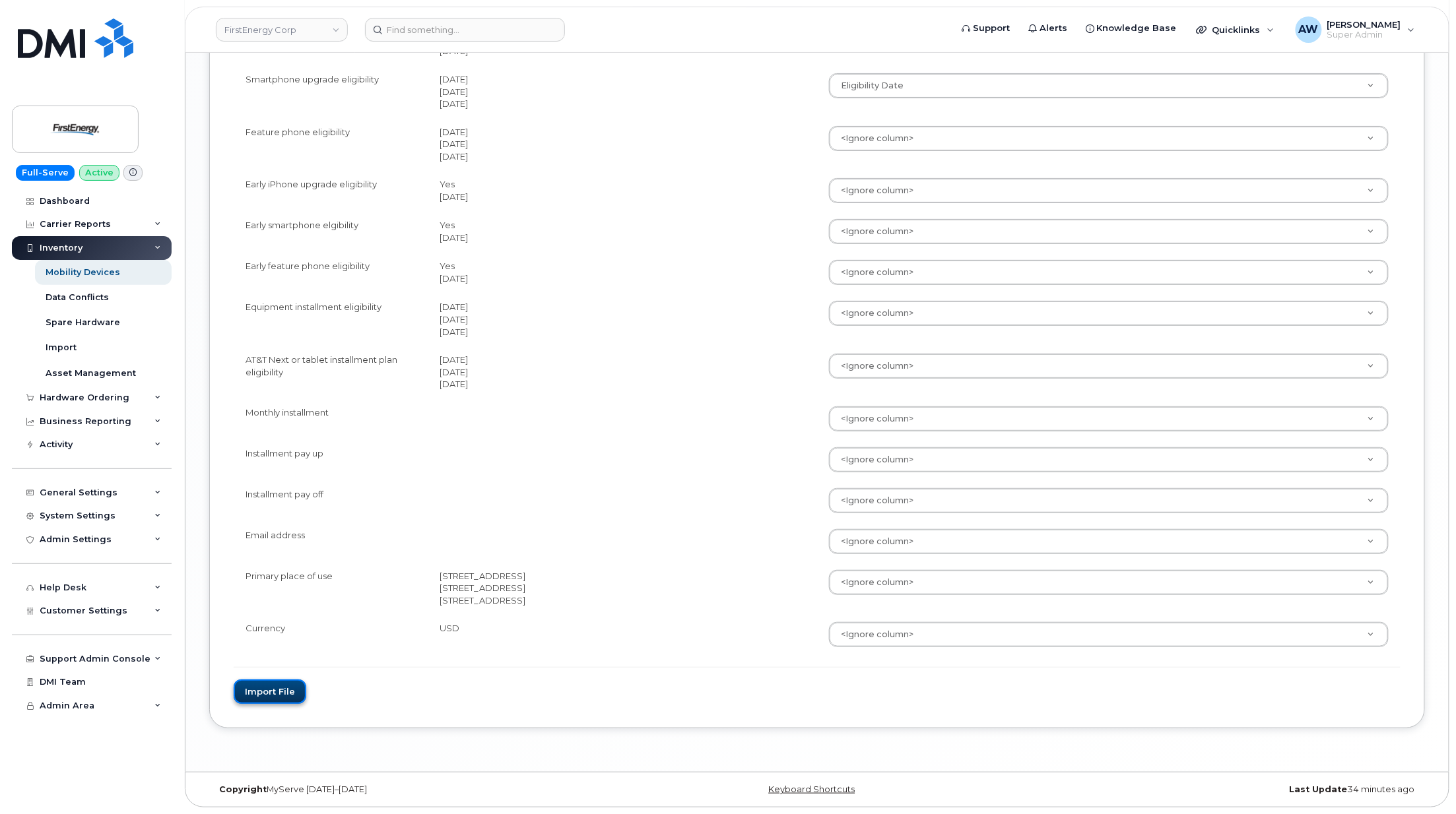
click at [280, 694] on button "Import file" at bounding box center [269, 692] width 73 height 25
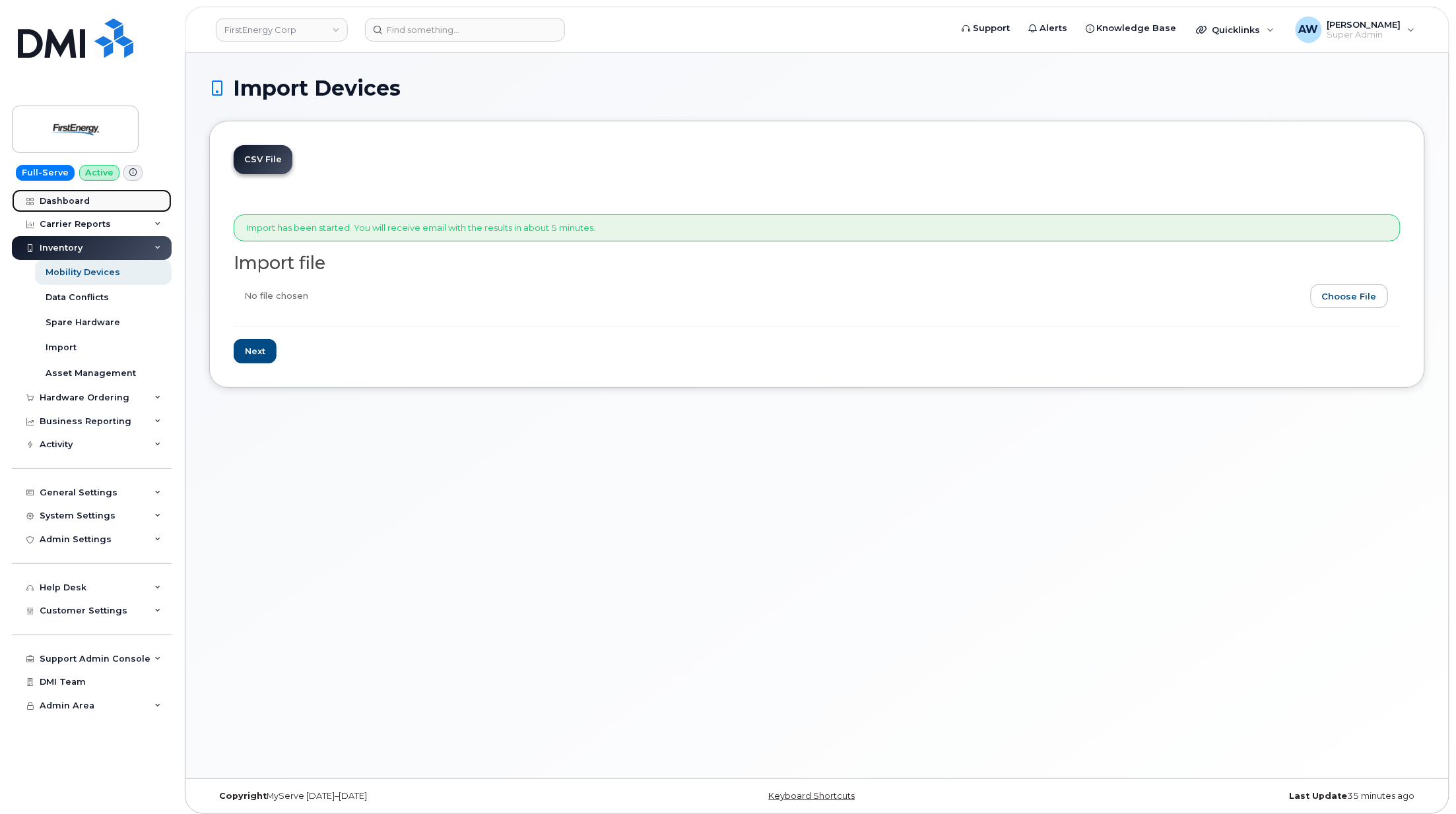
click at [68, 204] on div "Dashboard" at bounding box center [65, 201] width 51 height 11
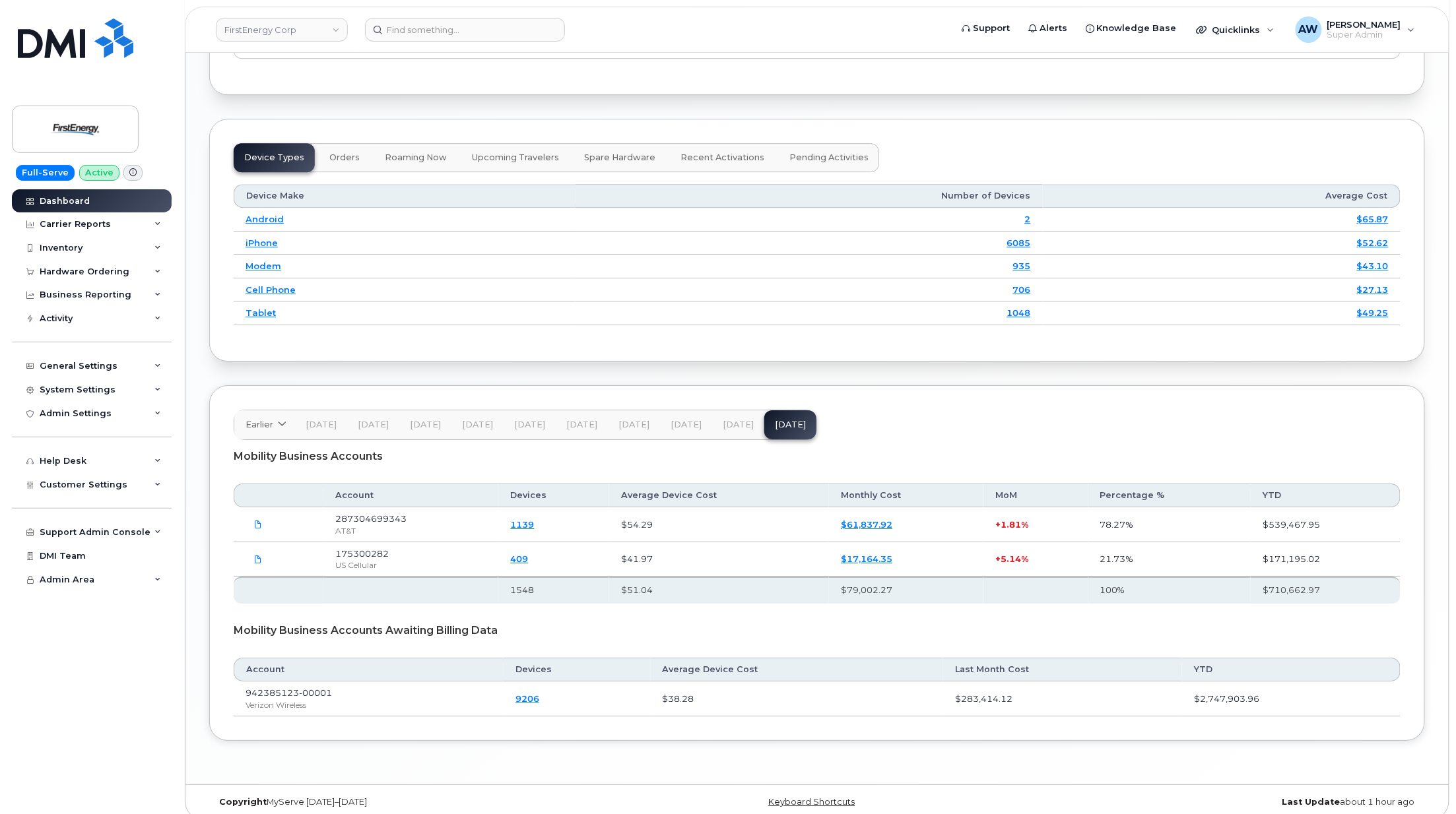
scroll to position [1712, 0]
